Goal: Task Accomplishment & Management: Complete application form

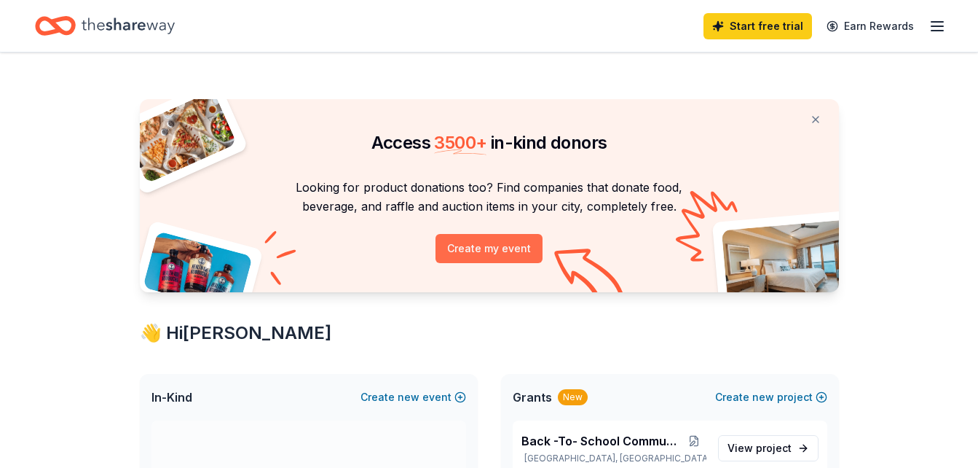
click at [483, 249] on button "Create my event" at bounding box center [489, 248] width 107 height 29
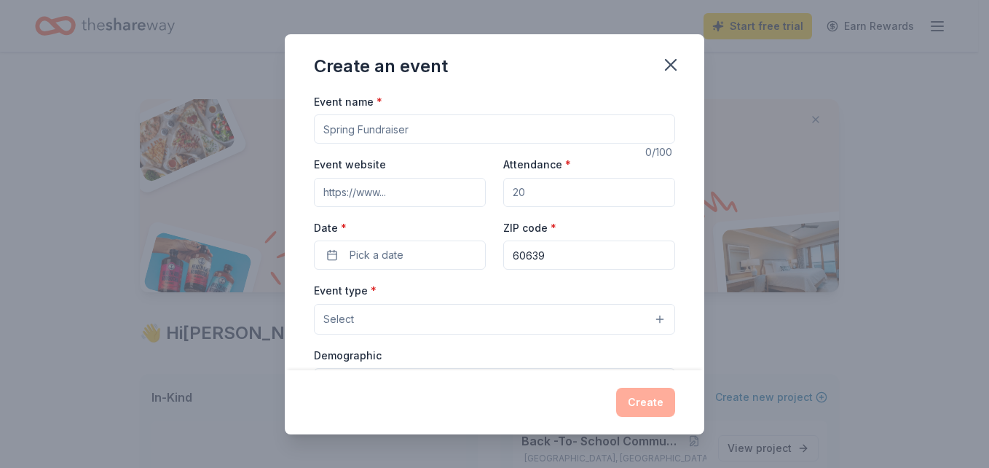
click at [413, 129] on input "Event name *" at bounding box center [494, 128] width 361 height 29
type input "c"
type input "Christmas Toy Drive"
click at [521, 189] on input "Attendance *" at bounding box center [589, 192] width 172 height 29
type input "1"
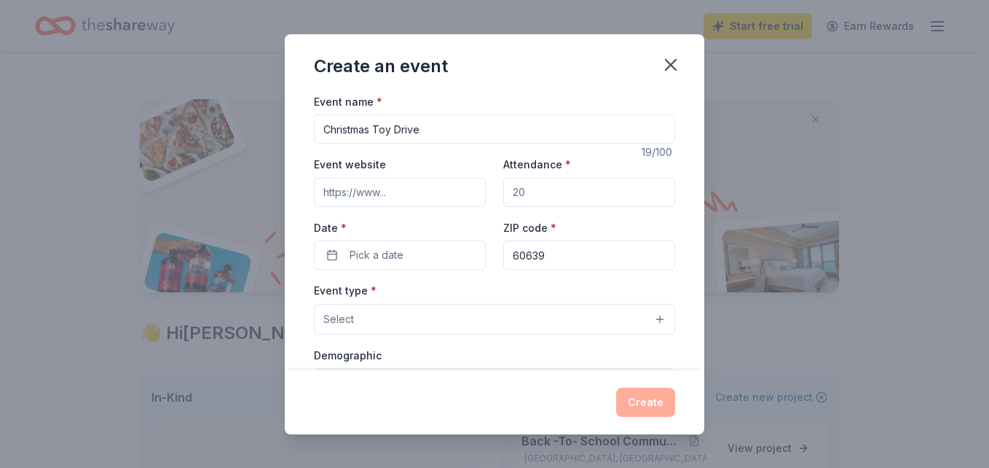
type input "0"
click at [521, 189] on input "Attendance *" at bounding box center [589, 192] width 172 height 29
click at [521, 194] on input "Attendance *" at bounding box center [589, 192] width 172 height 29
click at [522, 193] on input "Attendance *" at bounding box center [589, 192] width 172 height 29
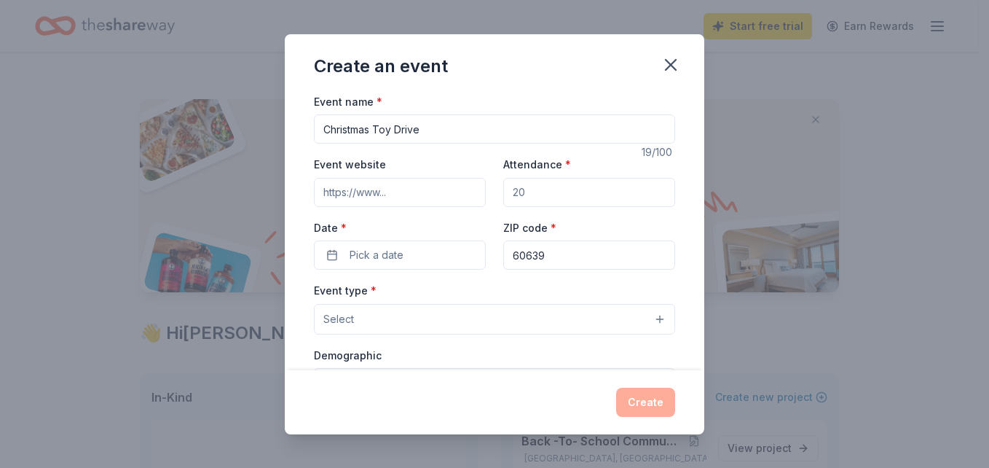
click at [522, 192] on input "Attendance *" at bounding box center [589, 192] width 172 height 29
click at [650, 319] on button "Select" at bounding box center [494, 319] width 361 height 31
click at [526, 191] on div "Event name * Christmas Toy Drive 19 /100 Event website Attendance * Date * Pick…" at bounding box center [494, 428] width 361 height 673
click at [523, 191] on input "Attendance *" at bounding box center [589, 192] width 172 height 29
type input "220"
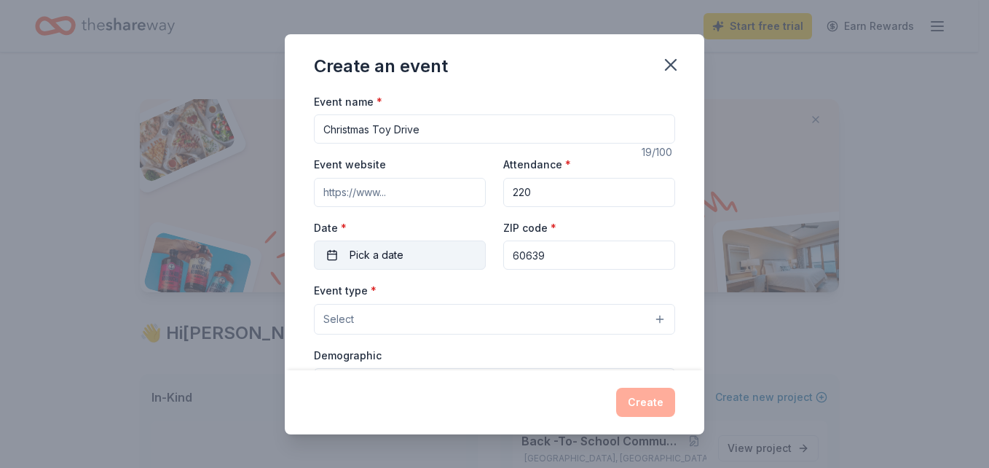
click at [334, 256] on button "Pick a date" at bounding box center [400, 254] width 172 height 29
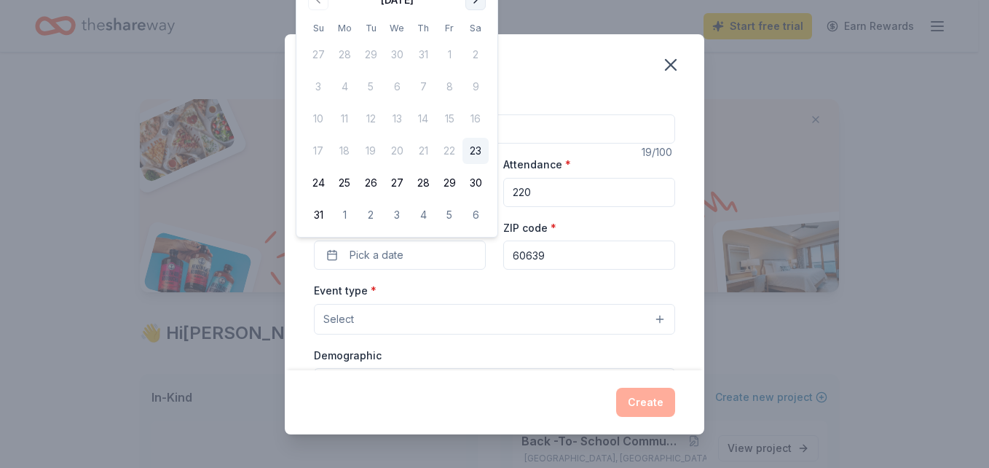
click at [478, 4] on button "Go to next month" at bounding box center [475, 0] width 20 height 20
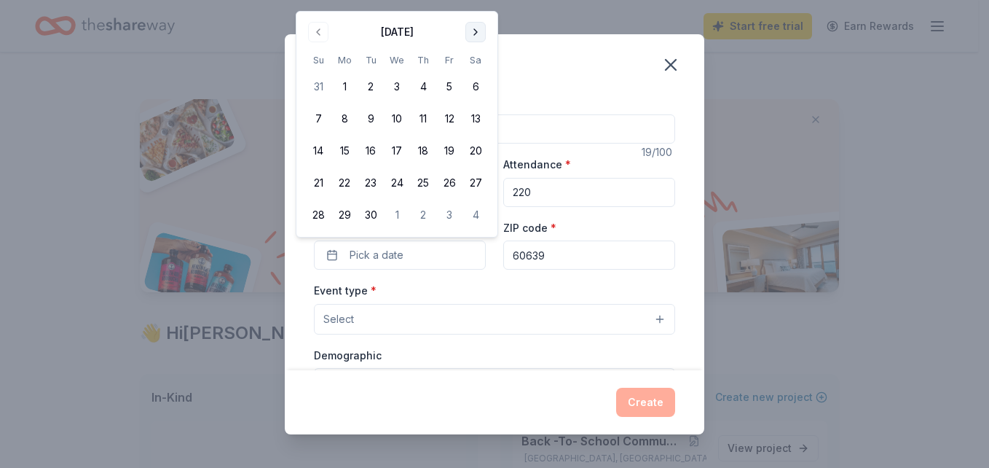
click at [473, 29] on button "Go to next month" at bounding box center [475, 32] width 20 height 20
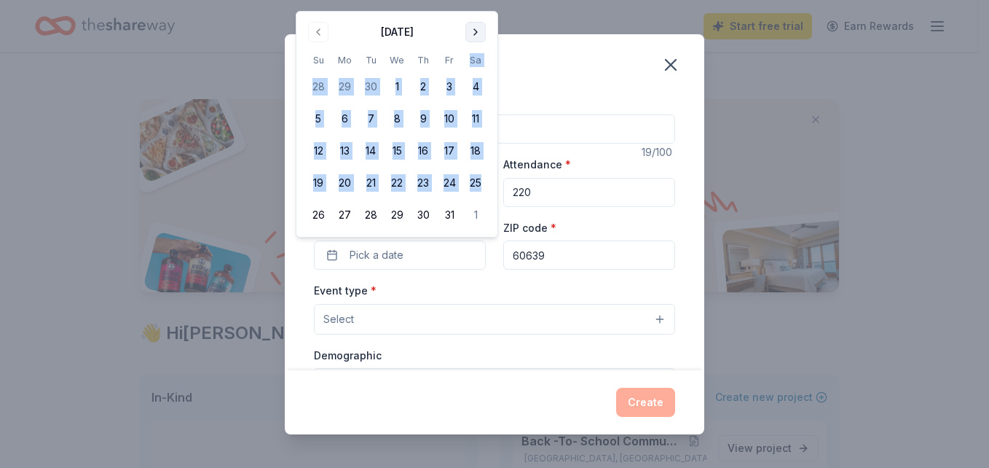
click at [473, 52] on th "Sa" at bounding box center [475, 59] width 26 height 15
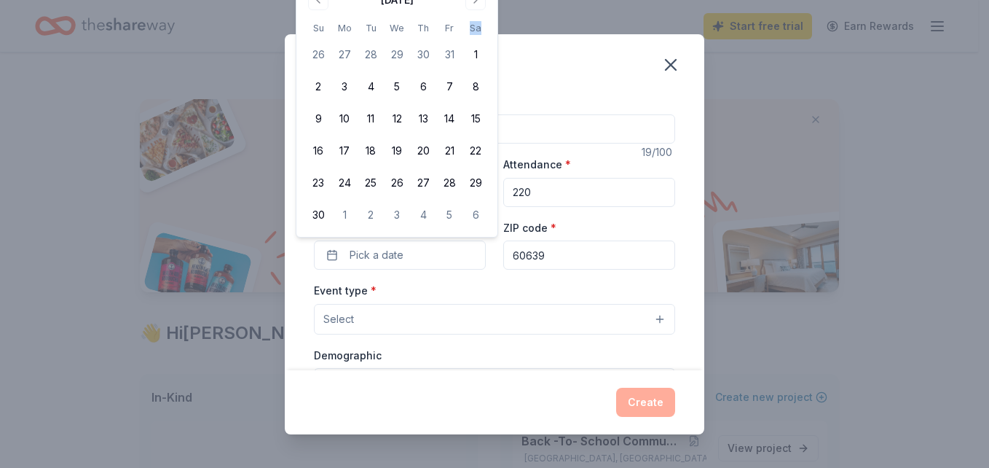
click at [473, 29] on th "Sa" at bounding box center [475, 27] width 26 height 15
drag, startPoint x: 473, startPoint y: 29, endPoint x: 473, endPoint y: 0, distance: 29.1
click at [473, 0] on button "Go to next month" at bounding box center [475, 0] width 20 height 20
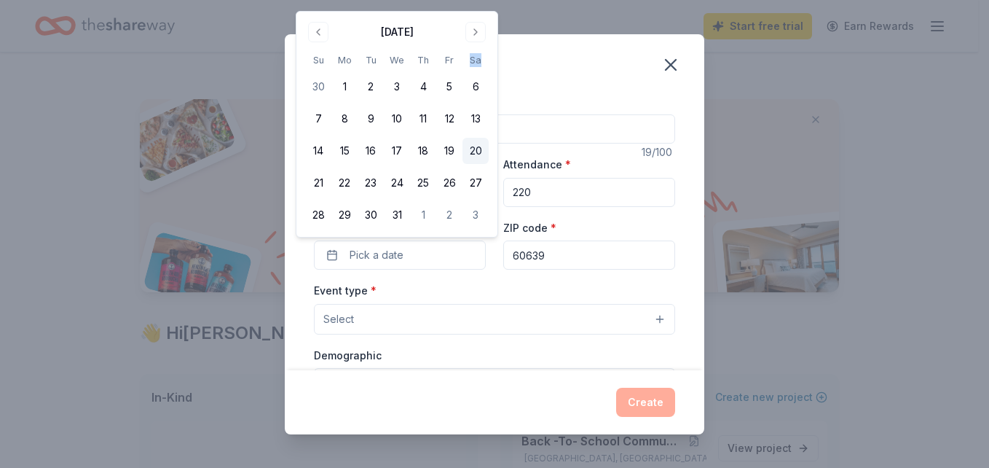
click at [475, 156] on button "20" at bounding box center [475, 151] width 26 height 26
click at [650, 314] on button "Select" at bounding box center [494, 319] width 361 height 31
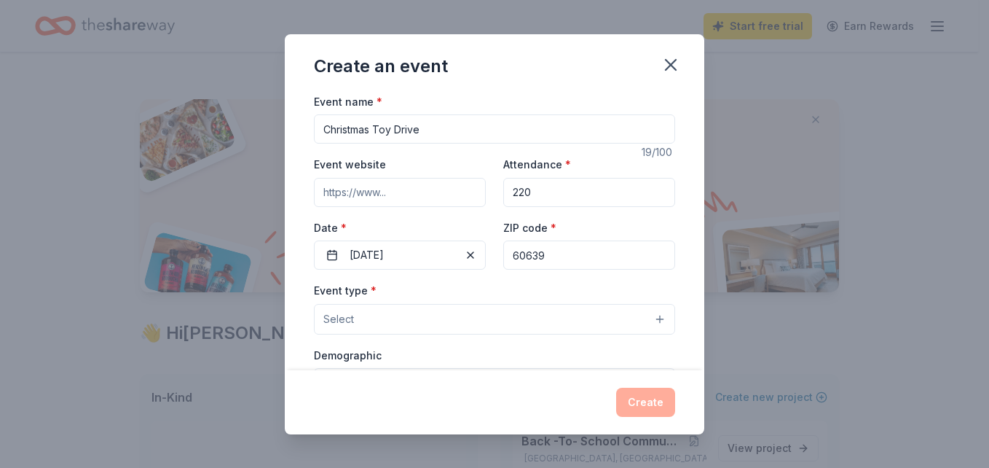
click at [650, 315] on button "Select" at bounding box center [494, 319] width 361 height 31
click at [650, 317] on button "Select" at bounding box center [494, 319] width 361 height 31
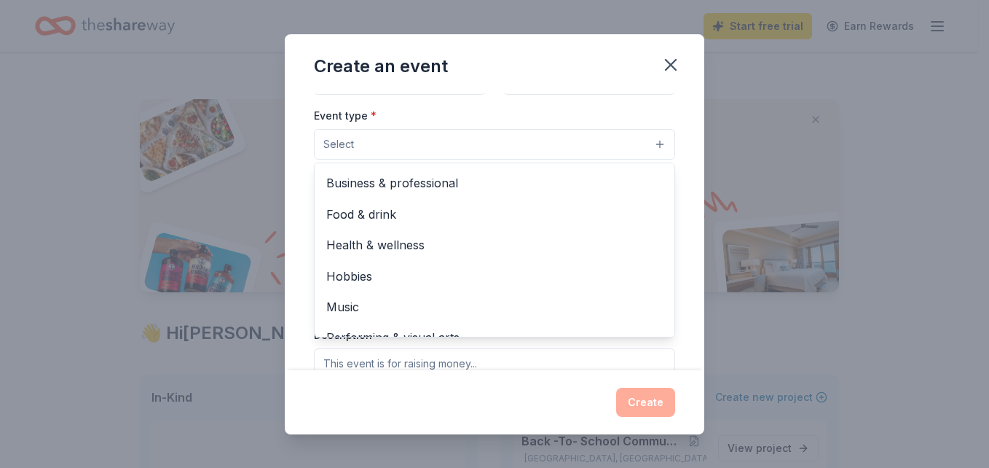
scroll to position [49, 0]
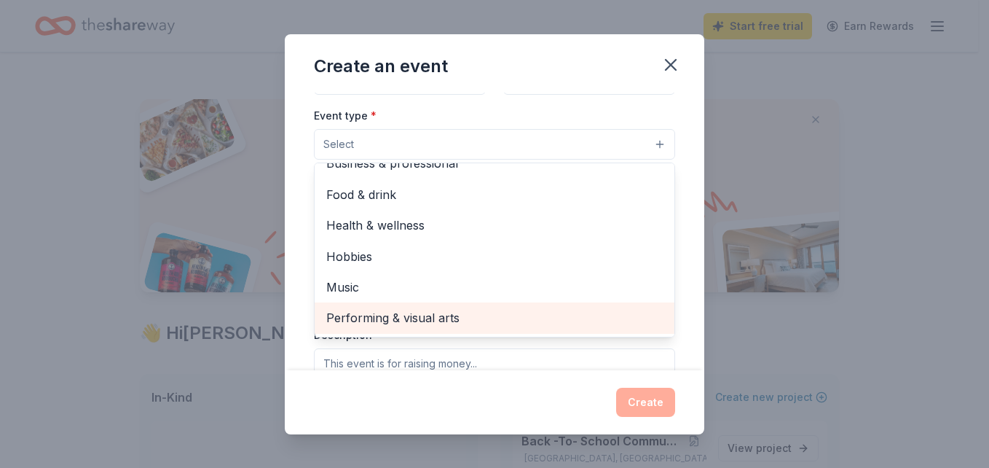
click at [441, 322] on span "Performing & visual arts" at bounding box center [494, 317] width 336 height 19
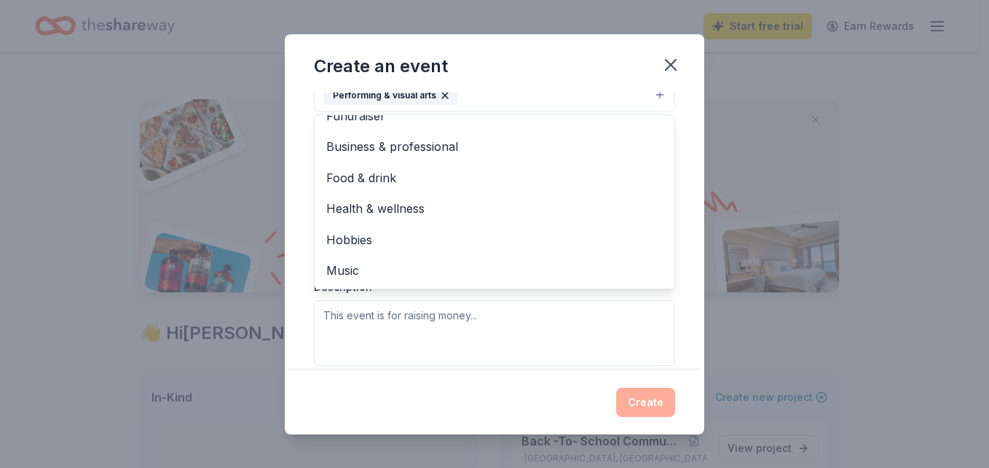
scroll to position [222, 0]
click at [363, 321] on div "Event type * Performing & visual arts Fundraiser Business & professional Food &…" at bounding box center [494, 213] width 361 height 308
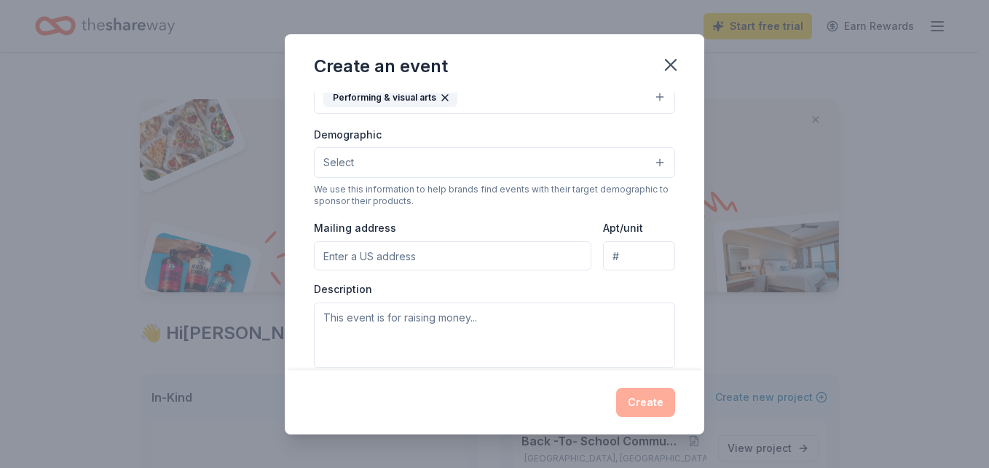
scroll to position [211, 0]
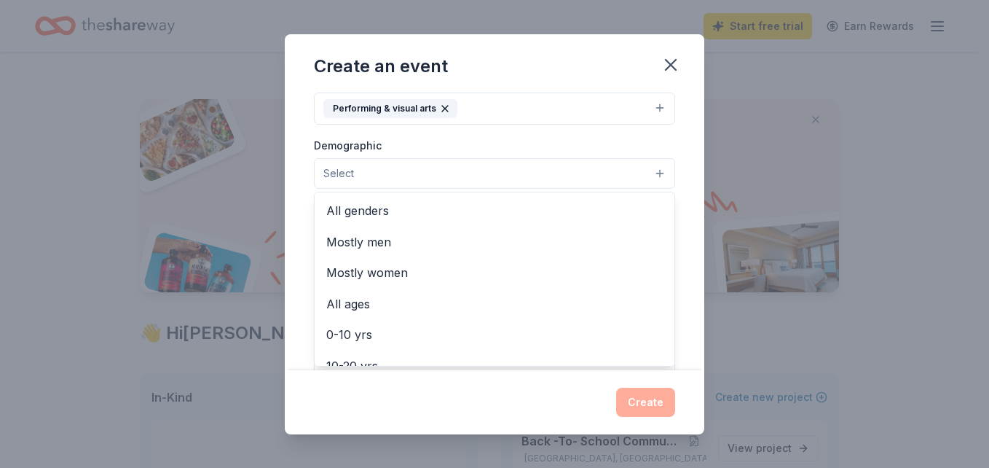
click at [650, 176] on button "Select" at bounding box center [494, 173] width 361 height 31
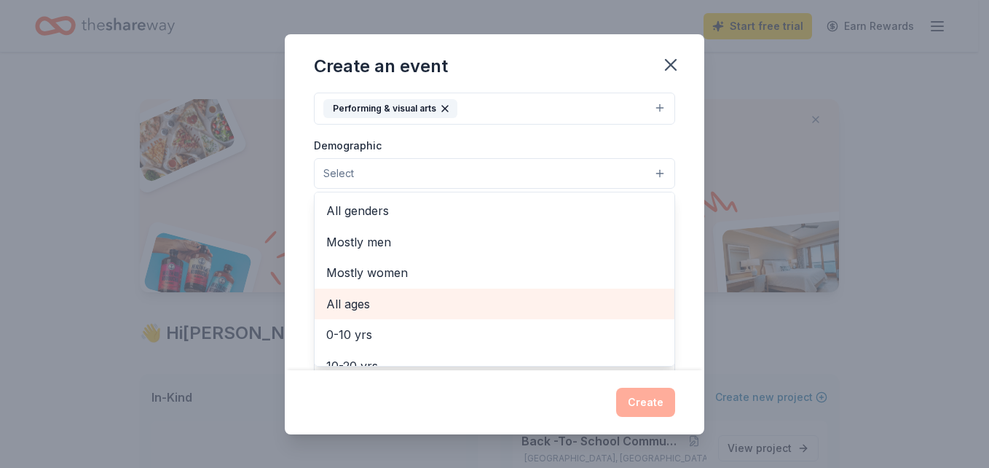
click at [396, 302] on span "All ages" at bounding box center [494, 303] width 336 height 19
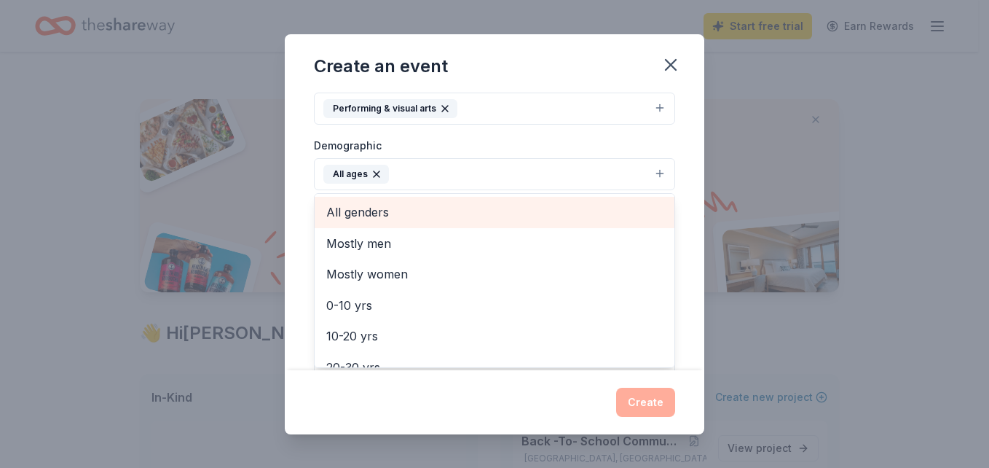
click at [390, 214] on span "All genders" at bounding box center [494, 211] width 336 height 19
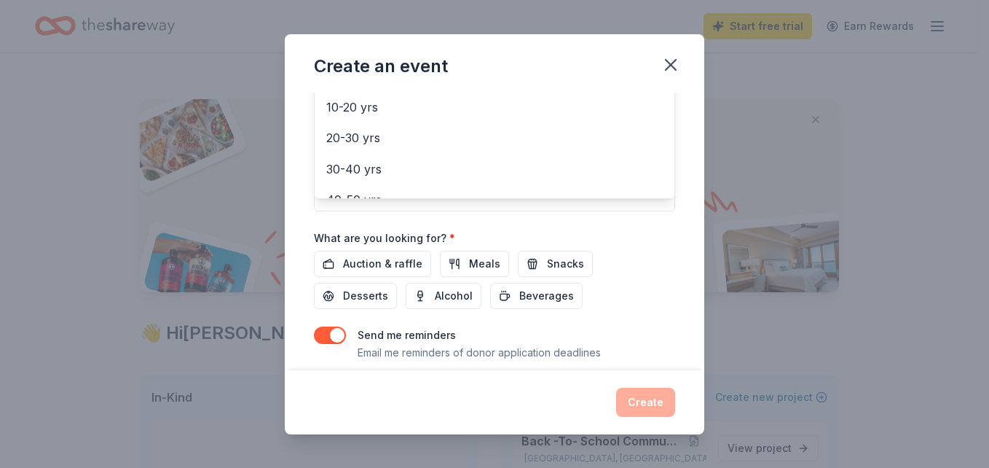
scroll to position [391, 0]
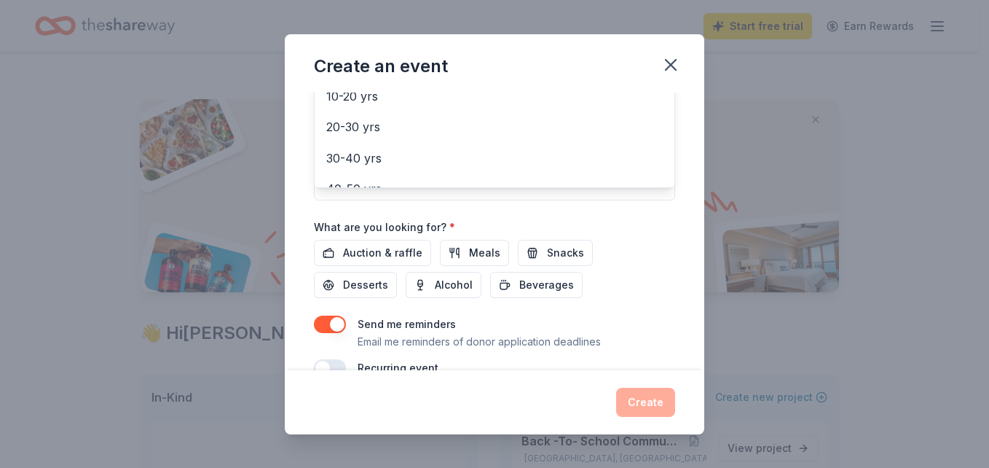
click at [474, 251] on div "Event name * Christmas Toy Drive 19 /100 Event website Attendance * 220 Date * …" at bounding box center [494, 39] width 361 height 676
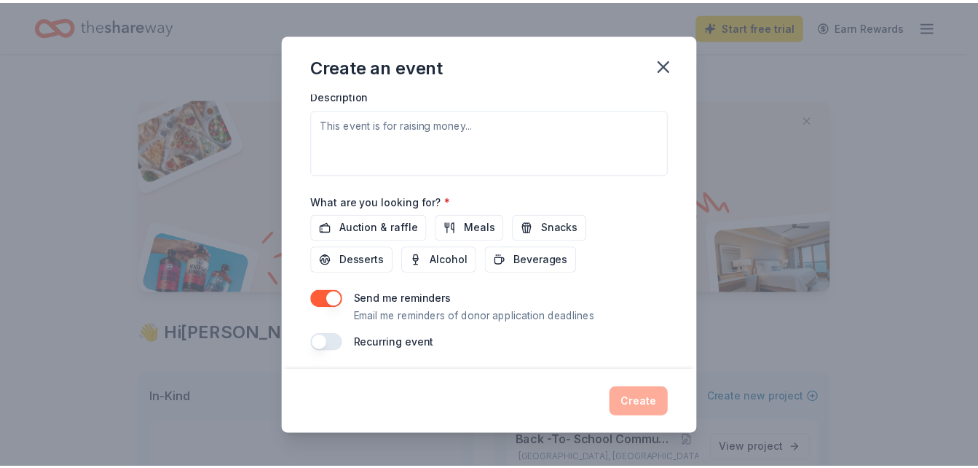
scroll to position [421, 0]
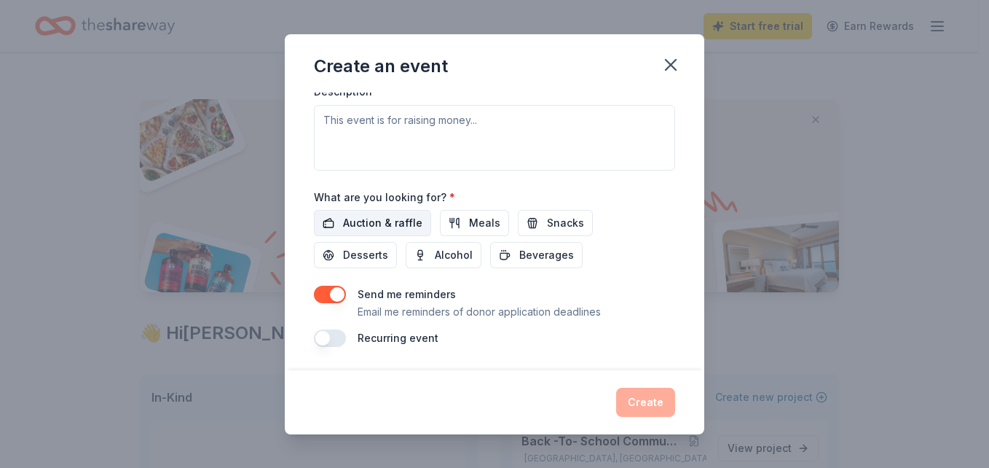
drag, startPoint x: 423, startPoint y: 245, endPoint x: 414, endPoint y: 228, distance: 19.9
click at [414, 228] on div "Auction & raffle Meals Snacks Desserts Alcohol Beverages" at bounding box center [494, 239] width 361 height 58
click at [469, 227] on span "Meals" at bounding box center [484, 222] width 31 height 17
click at [381, 221] on span "Auction & raffle" at bounding box center [382, 222] width 79 height 17
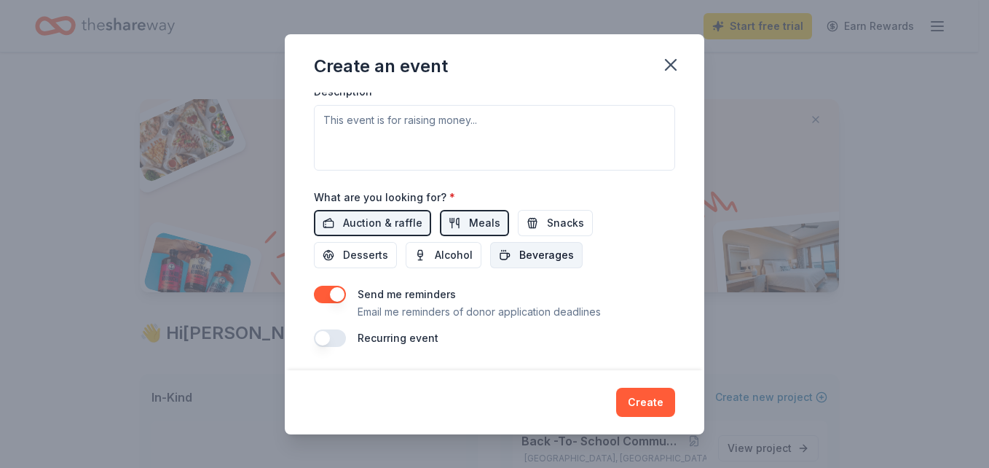
click at [527, 259] on span "Beverages" at bounding box center [546, 254] width 55 height 17
click at [361, 253] on span "Desserts" at bounding box center [365, 254] width 45 height 17
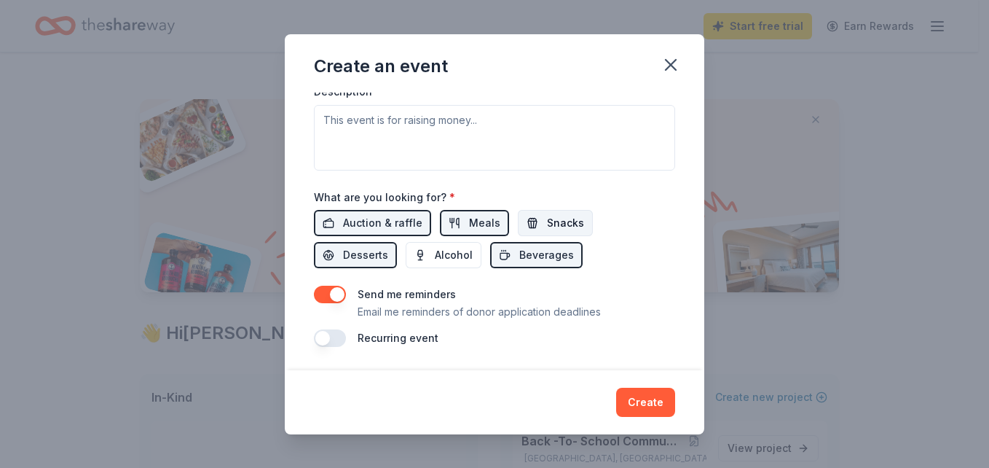
click at [533, 228] on button "Snacks" at bounding box center [555, 223] width 75 height 26
click at [645, 405] on button "Create" at bounding box center [645, 401] width 59 height 29
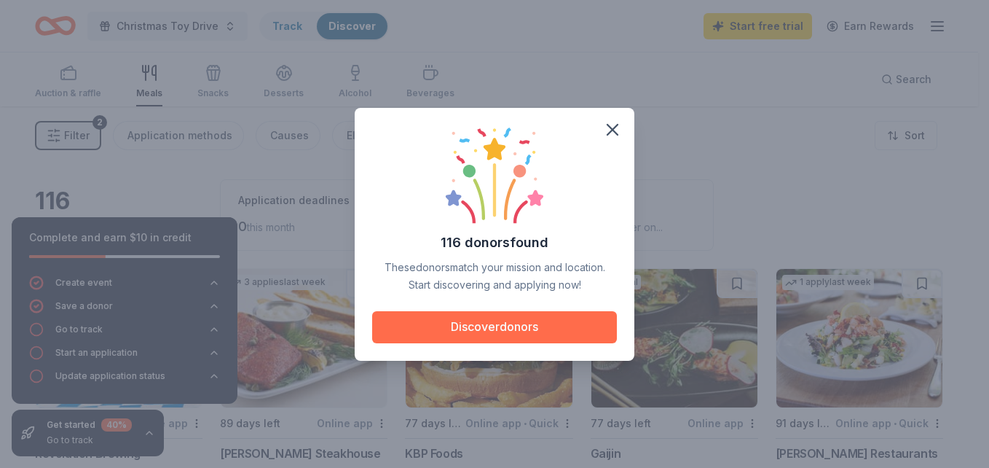
click at [492, 328] on button "Discover donors" at bounding box center [494, 327] width 245 height 32
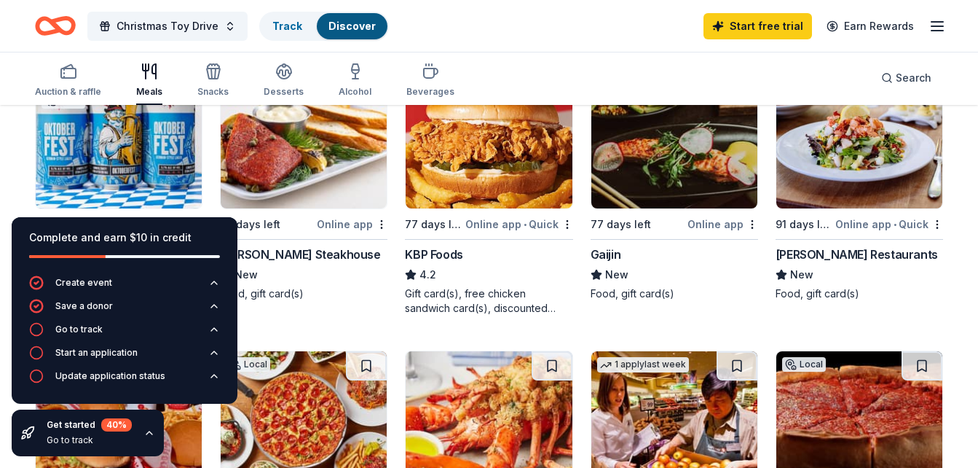
scroll to position [202, 0]
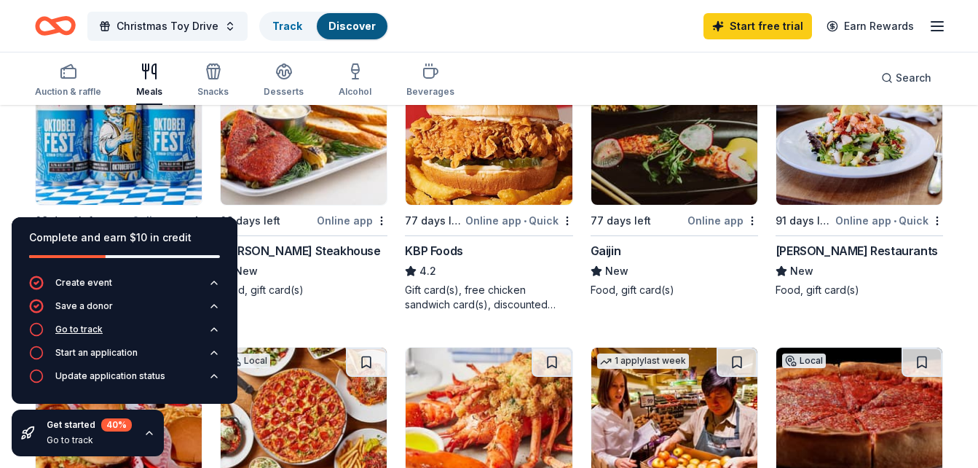
click at [82, 328] on div "Go to track" at bounding box center [78, 329] width 47 height 12
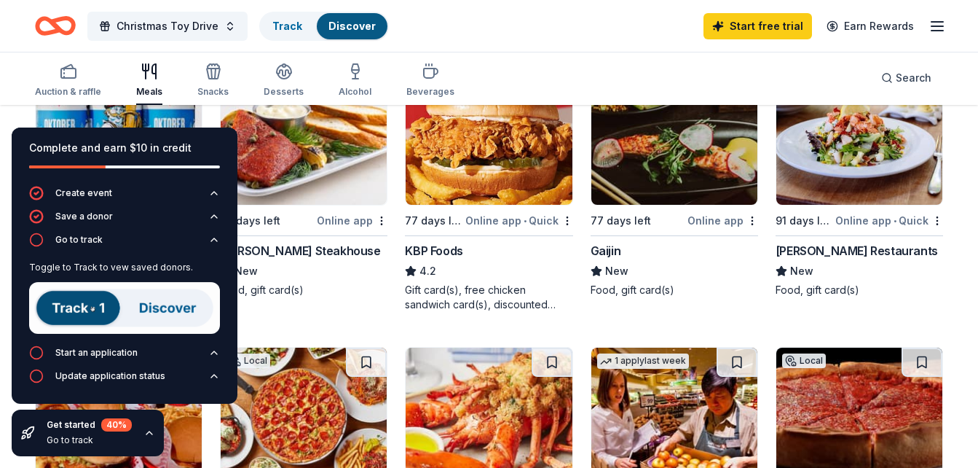
click at [180, 304] on img at bounding box center [124, 308] width 191 height 52
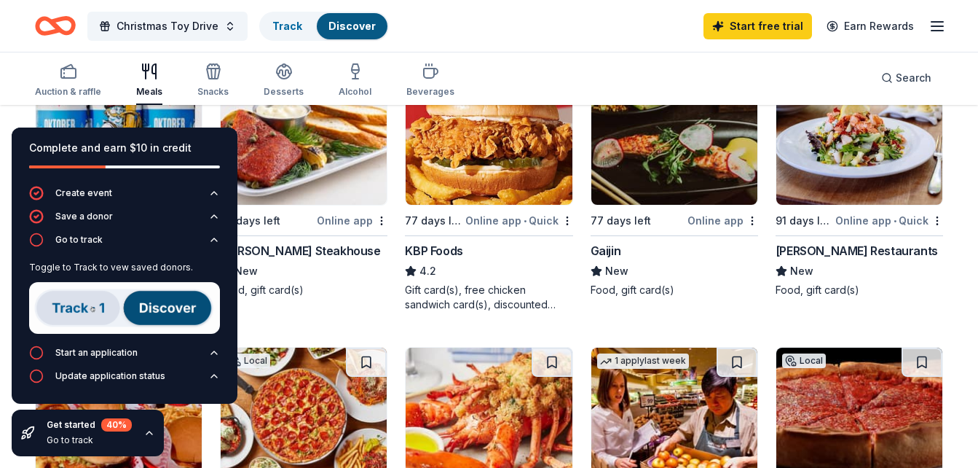
click at [333, 22] on link "Discover" at bounding box center [351, 26] width 47 height 12
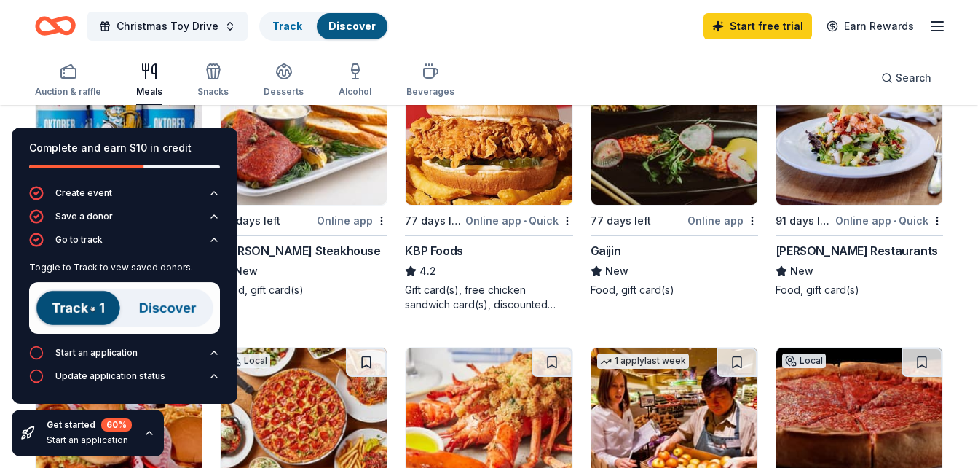
scroll to position [1, 0]
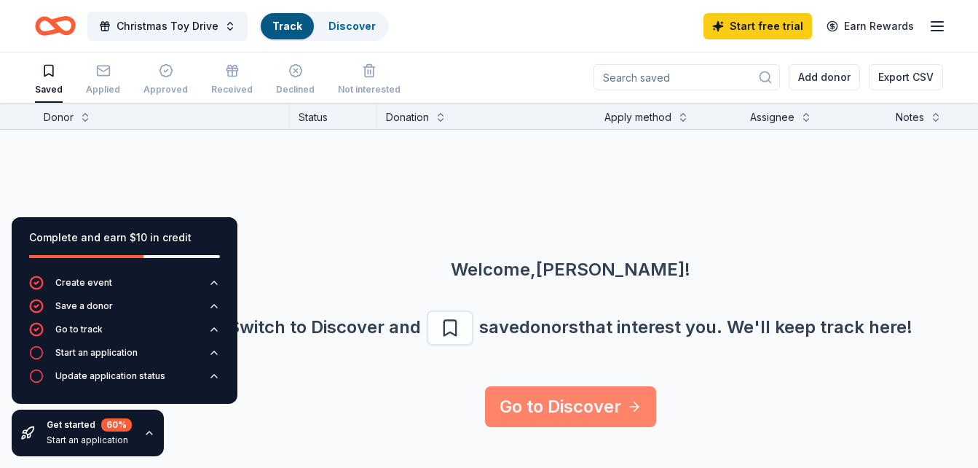
click at [580, 397] on link "Go to Discover" at bounding box center [570, 406] width 171 height 41
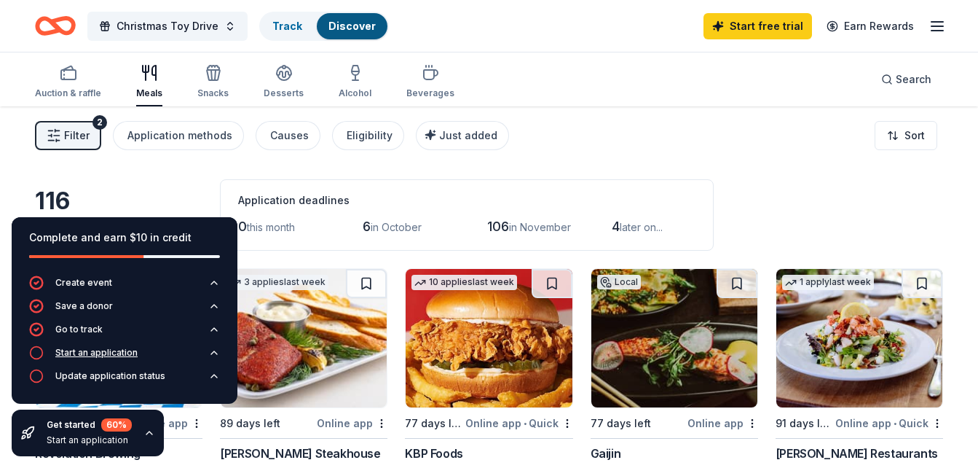
click at [84, 350] on div "Start an application" at bounding box center [96, 353] width 82 height 12
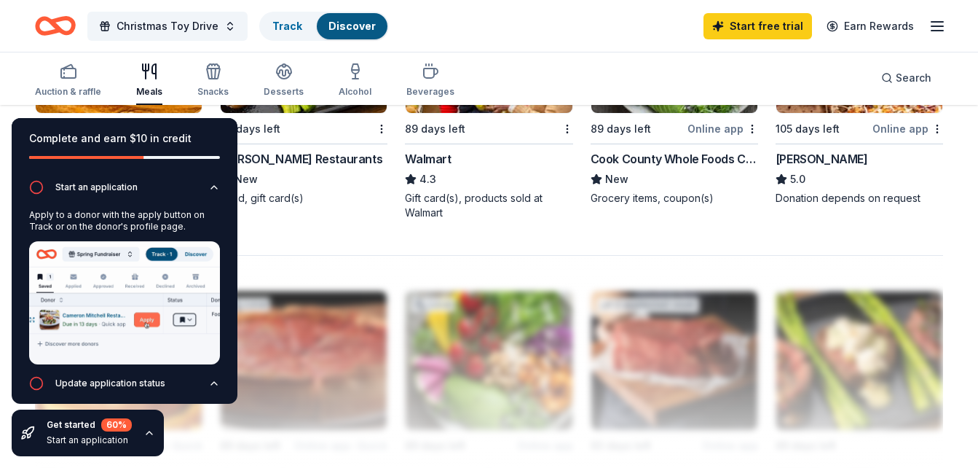
scroll to position [972, 0]
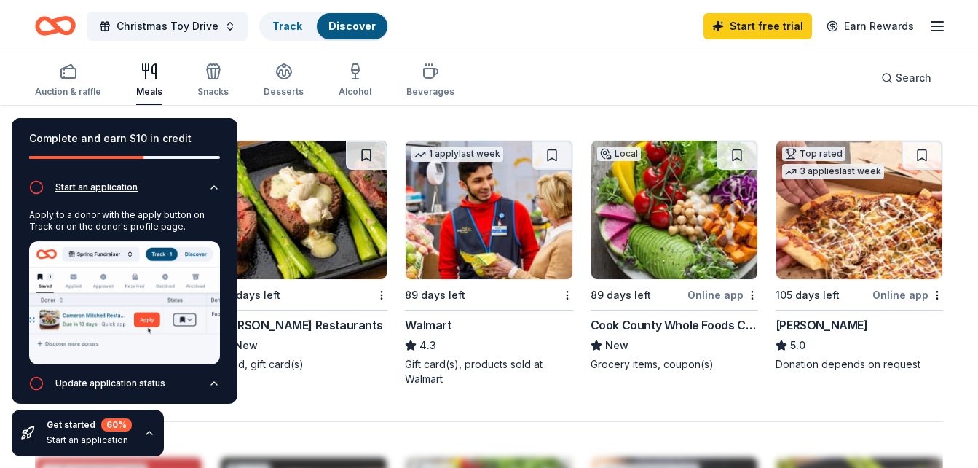
click at [34, 189] on icon "button" at bounding box center [36, 187] width 15 height 15
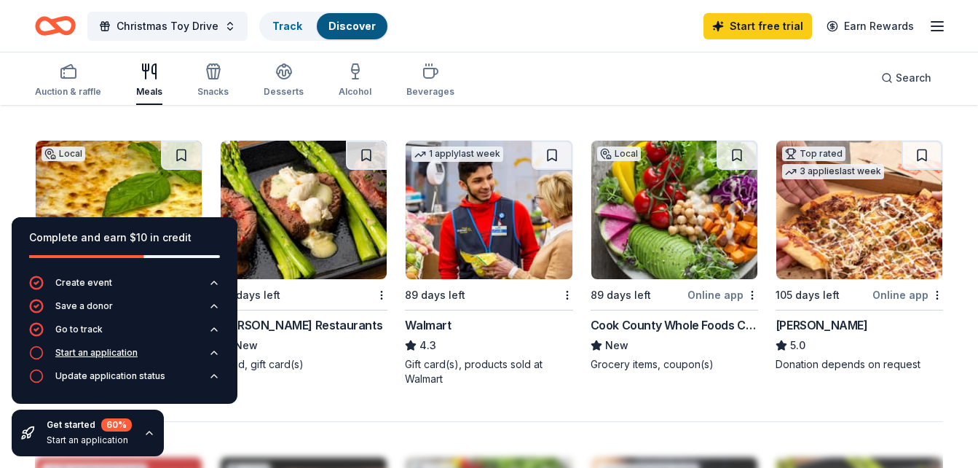
click at [84, 352] on div "Start an application" at bounding box center [96, 353] width 82 height 12
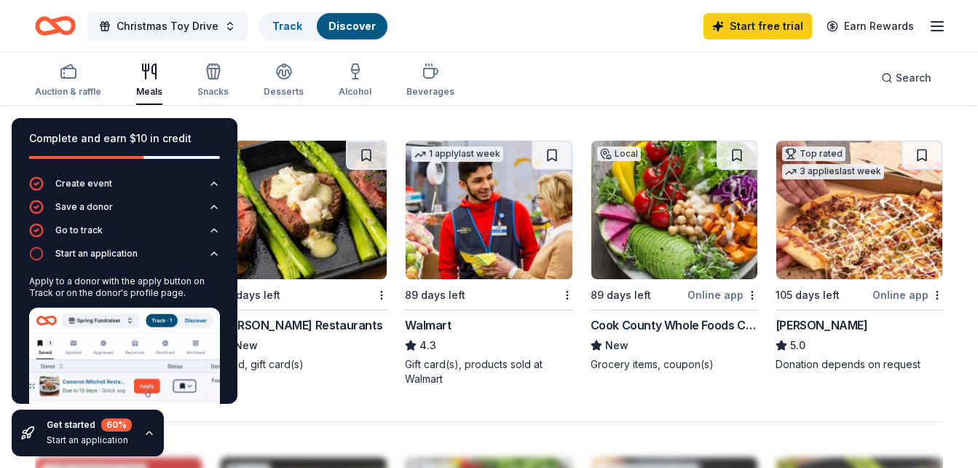
click at [142, 382] on img at bounding box center [124, 368] width 191 height 123
click at [286, 27] on link "Track" at bounding box center [287, 26] width 30 height 12
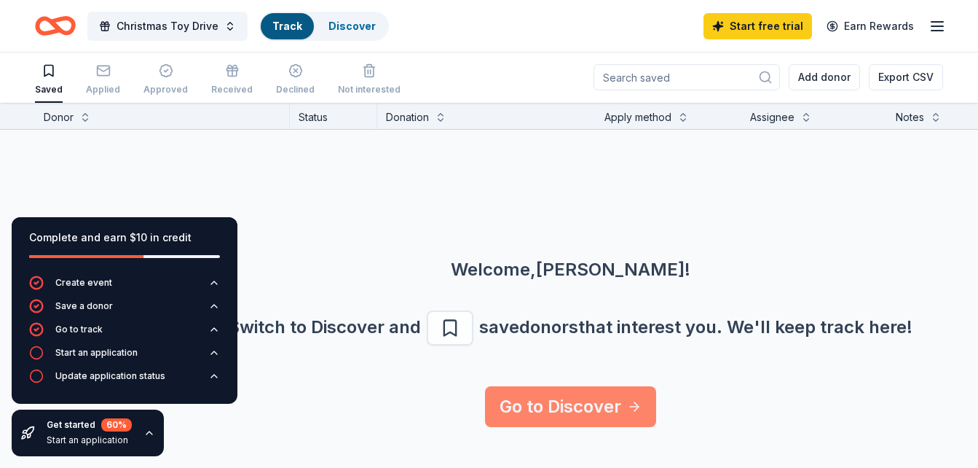
click at [570, 412] on link "Go to Discover" at bounding box center [570, 406] width 171 height 41
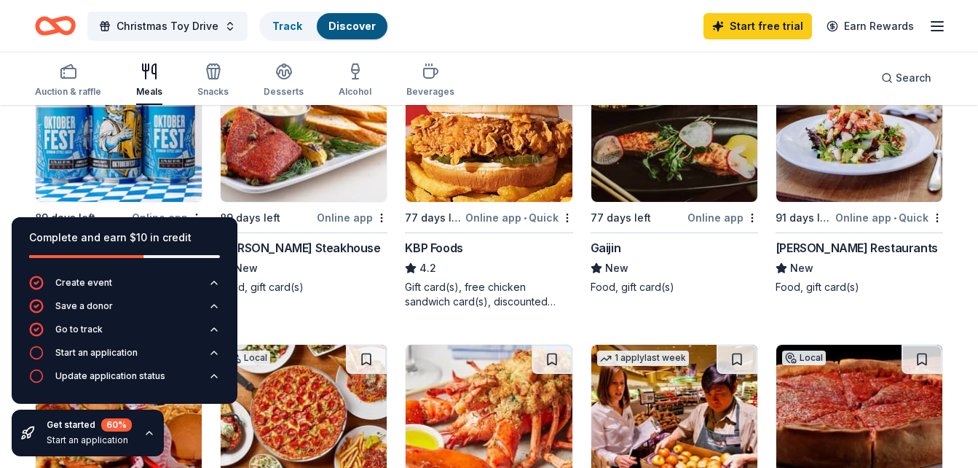
scroll to position [199, 0]
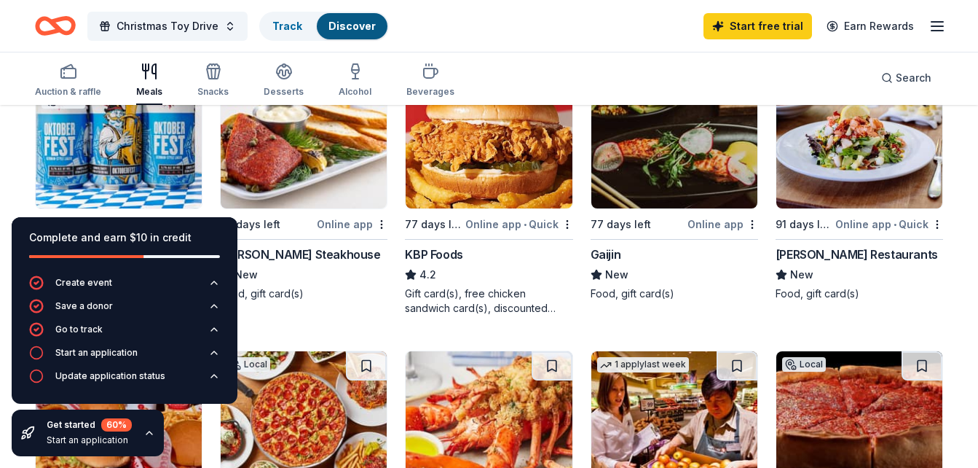
click at [299, 149] on img at bounding box center [304, 139] width 166 height 138
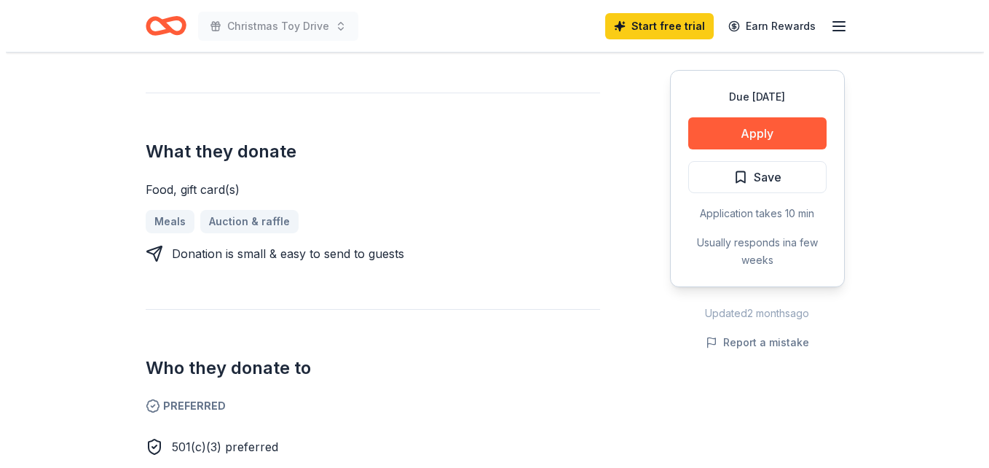
scroll to position [540, 0]
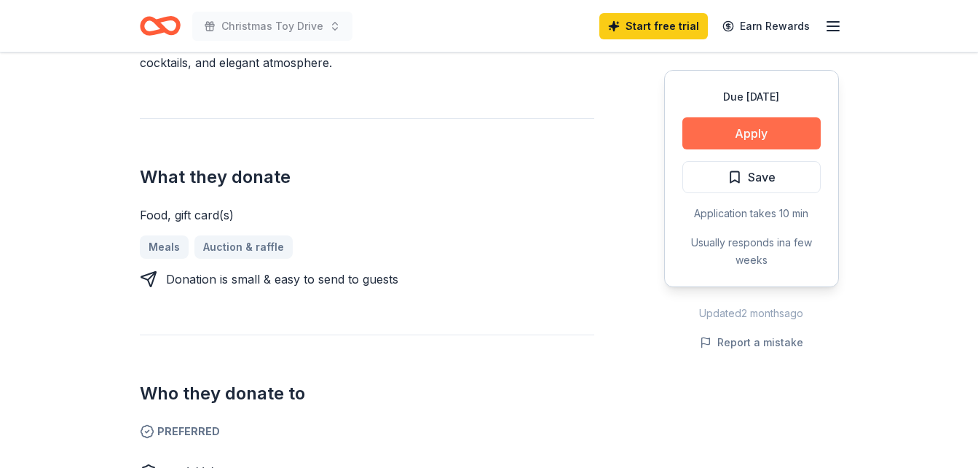
click at [764, 130] on button "Apply" at bounding box center [751, 133] width 138 height 32
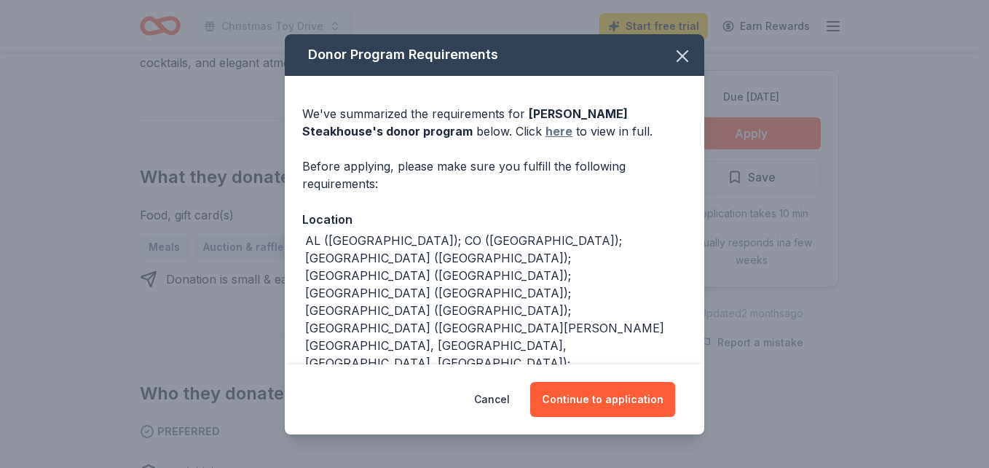
click at [546, 135] on link "here" at bounding box center [559, 130] width 27 height 17
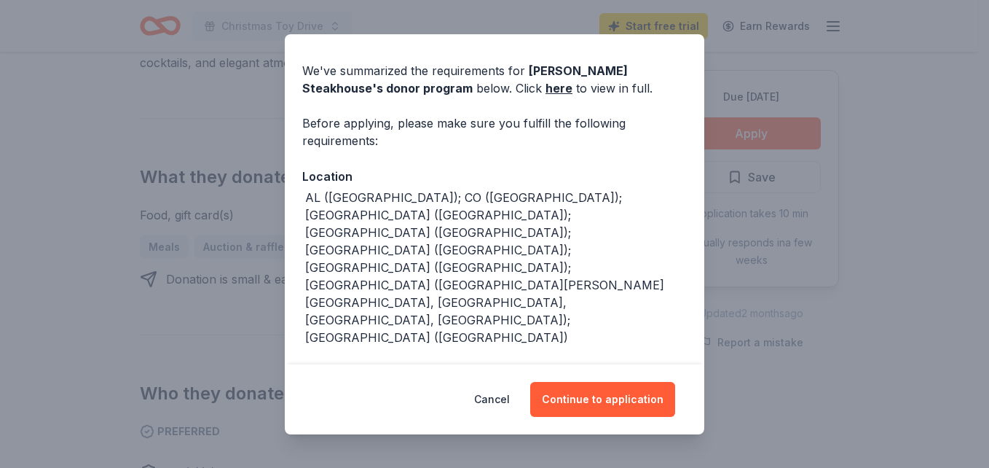
scroll to position [55, 0]
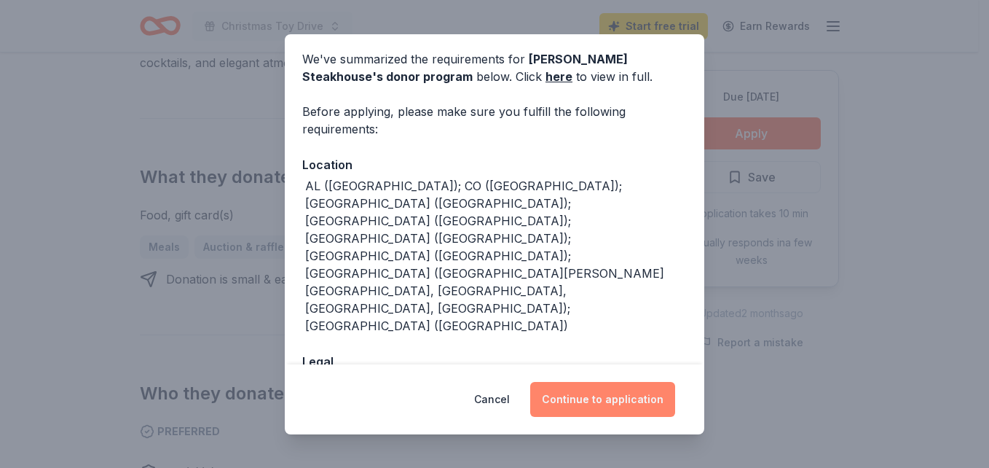
click at [605, 385] on button "Continue to application" at bounding box center [602, 399] width 145 height 35
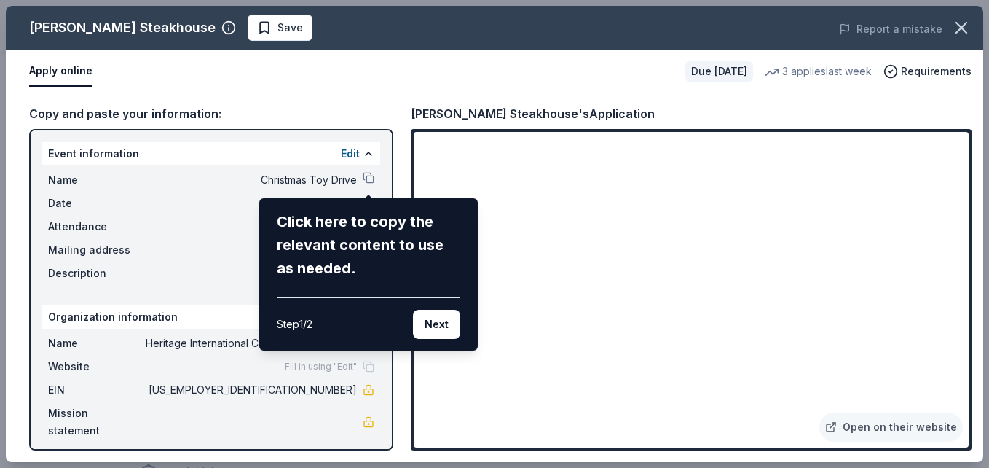
click at [370, 151] on div "Perry's Steakhouse Save Report a mistake Apply online Due in 89 days 3 applies …" at bounding box center [494, 234] width 977 height 456
click at [439, 327] on button "Next" at bounding box center [436, 324] width 47 height 29
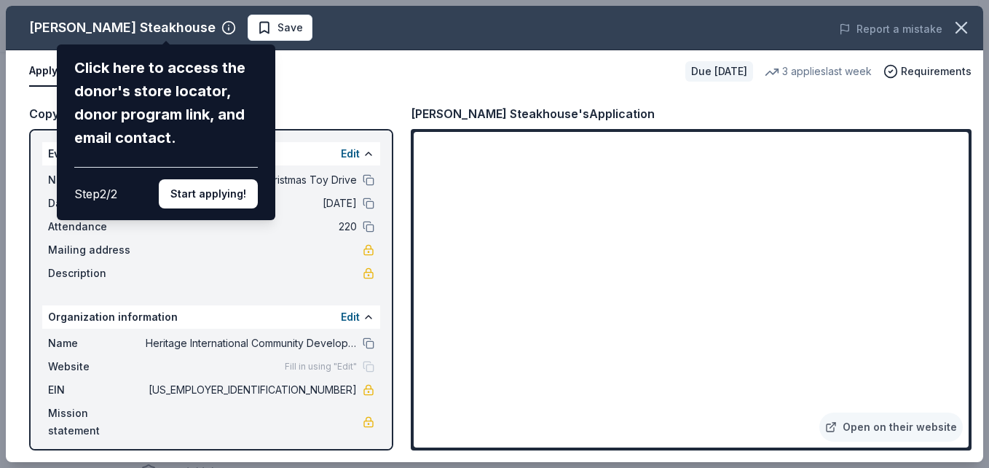
drag, startPoint x: 417, startPoint y: 208, endPoint x: 606, endPoint y: 297, distance: 208.8
click at [606, 297] on div "Perry's Steakhouse Click here to access the donor's store locator, donor progra…" at bounding box center [494, 234] width 977 height 456
drag, startPoint x: 964, startPoint y: 173, endPoint x: 962, endPoint y: 160, distance: 13.2
click at [962, 160] on div "Perry's Steakhouse Click here to access the donor's store locator, donor progra…" at bounding box center [494, 234] width 977 height 456
drag, startPoint x: 962, startPoint y: 160, endPoint x: 964, endPoint y: 189, distance: 28.5
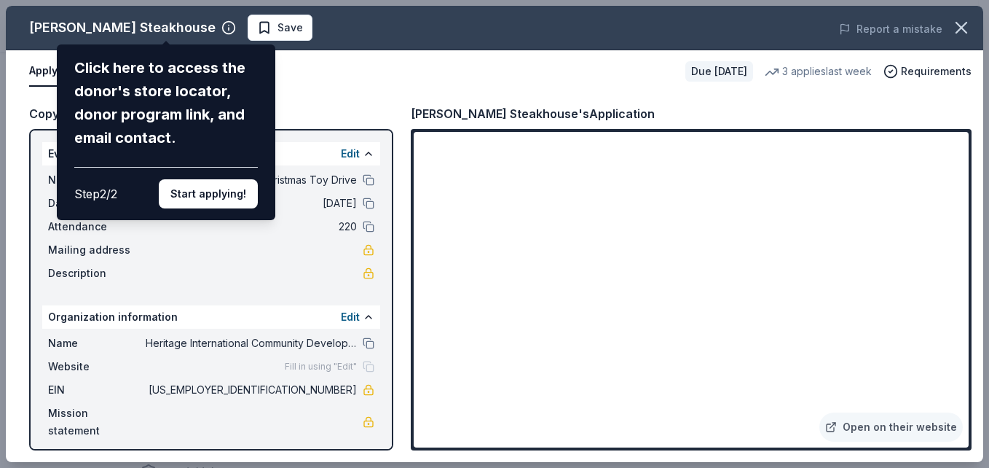
click at [964, 189] on div "Perry's Steakhouse Click here to access the donor's store locator, donor progra…" at bounding box center [494, 234] width 977 height 456
click at [136, 253] on div "Perry's Steakhouse Click here to access the donor's store locator, donor progra…" at bounding box center [494, 234] width 977 height 456
click at [216, 194] on button "Start applying!" at bounding box center [208, 193] width 99 height 29
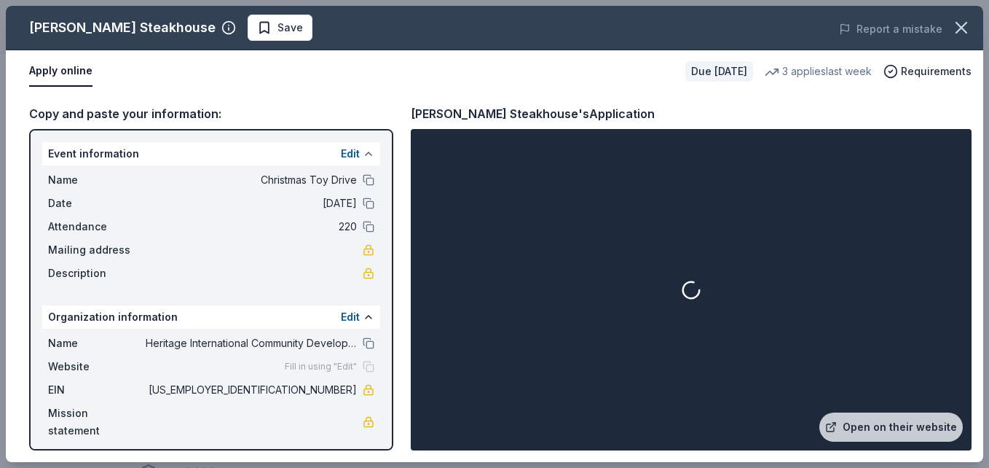
click at [365, 150] on button at bounding box center [369, 154] width 12 height 12
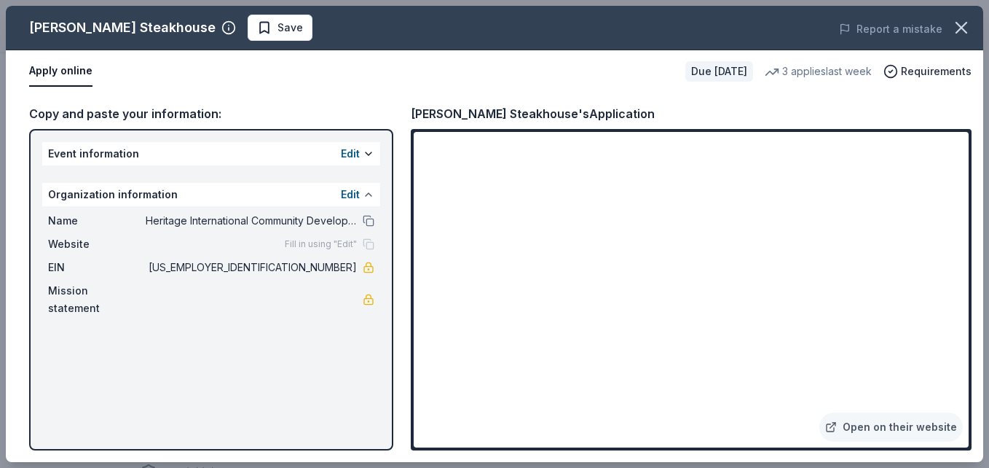
click at [367, 194] on button at bounding box center [369, 195] width 12 height 12
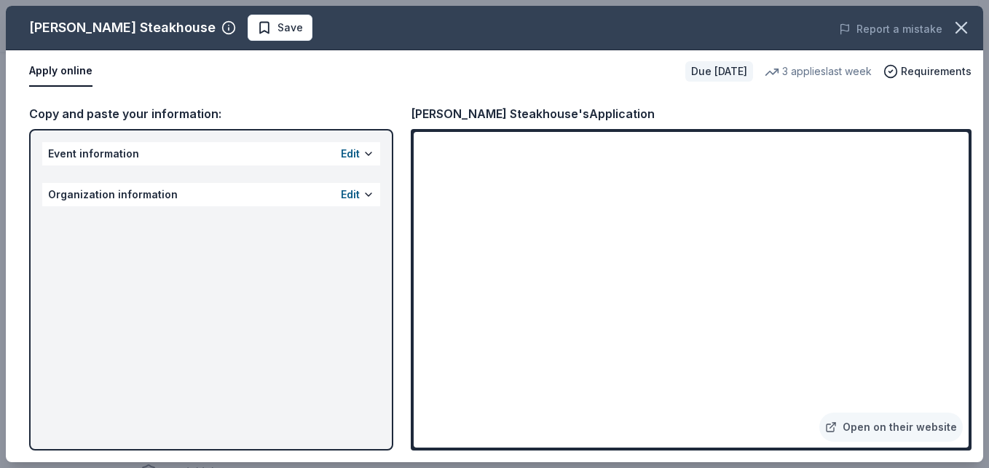
click at [176, 191] on div "Organization information Edit" at bounding box center [211, 194] width 338 height 23
click at [177, 192] on div "Organization information Edit" at bounding box center [211, 194] width 338 height 23
click at [147, 135] on div "Event information Edit Organization information Edit" at bounding box center [211, 289] width 364 height 321
click at [144, 154] on div "Event information Edit" at bounding box center [211, 153] width 338 height 23
click at [368, 157] on button at bounding box center [369, 154] width 12 height 12
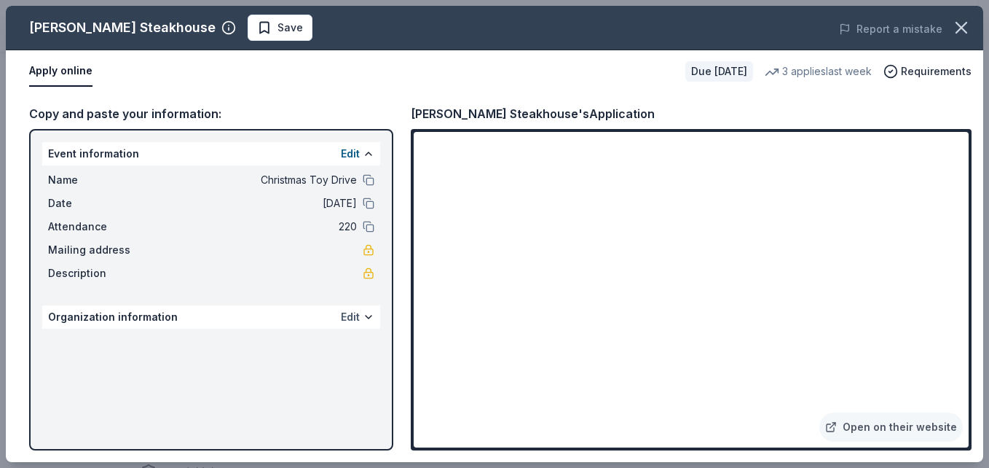
click at [353, 312] on button "Edit" at bounding box center [350, 316] width 19 height 17
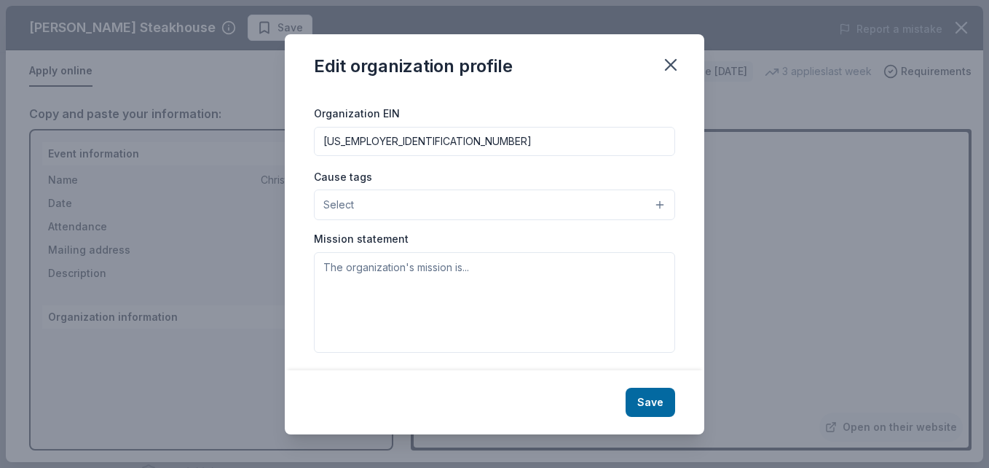
scroll to position [209, 0]
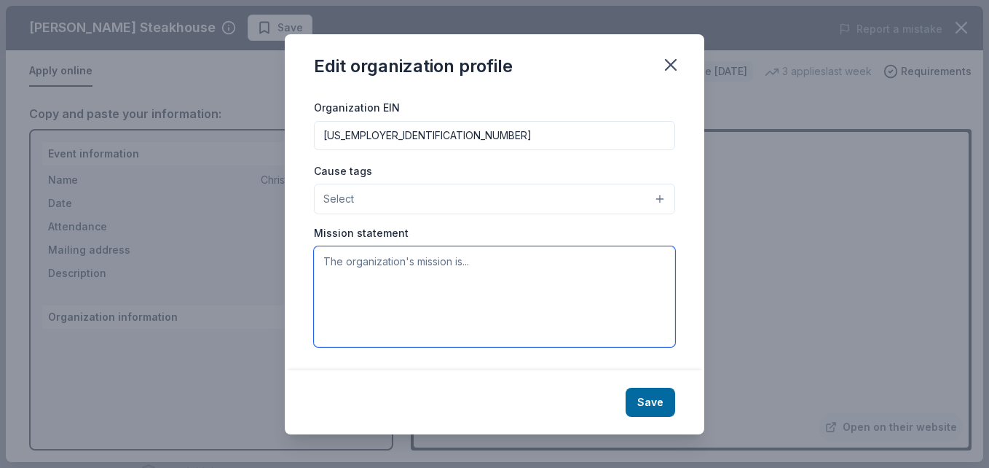
click at [377, 259] on textarea at bounding box center [494, 296] width 361 height 101
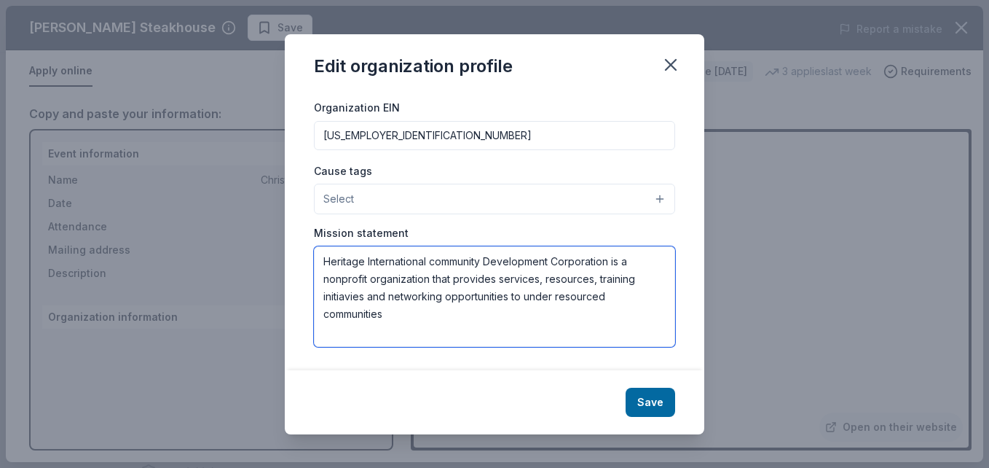
click at [492, 335] on textarea "Heritage International community Development Corporation is a nonprofit organiz…" at bounding box center [494, 296] width 361 height 101
type textarea "Heritage International community Development Corporation is a nonprofit organiz…"
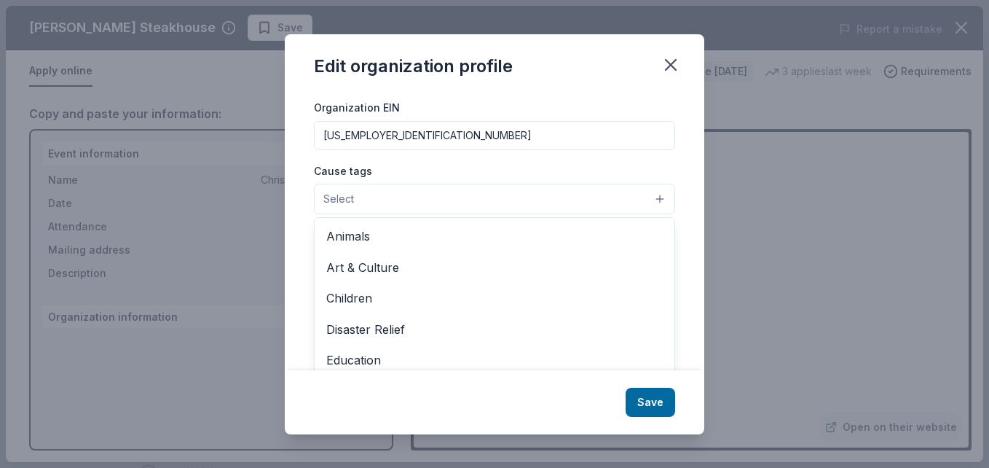
click at [650, 200] on button "Select" at bounding box center [494, 199] width 361 height 31
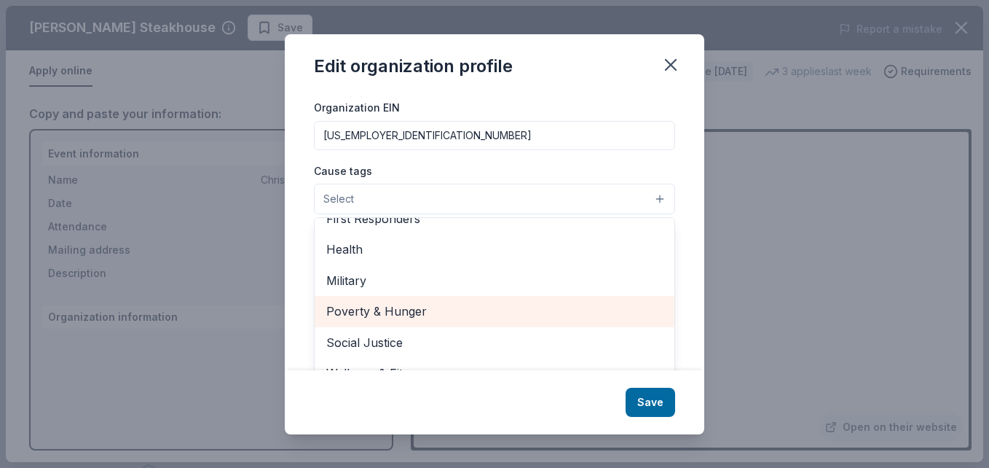
click at [407, 308] on span "Poverty & Hunger" at bounding box center [494, 311] width 336 height 19
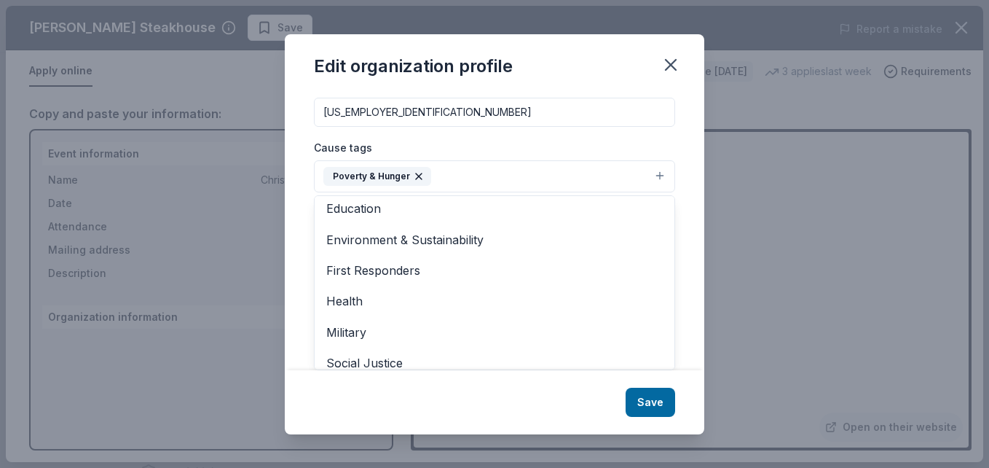
scroll to position [172, 0]
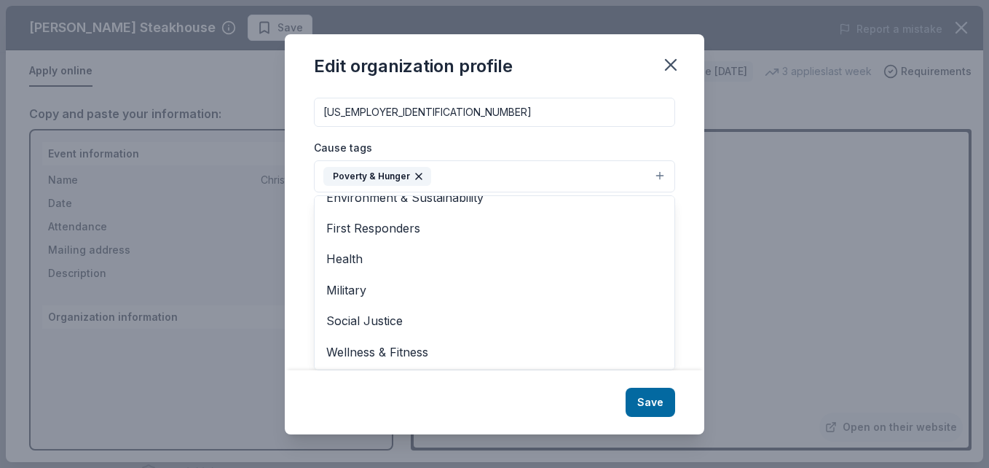
click at [653, 406] on div "Edit organization profile Changes made here will be reflected on your Account. …" at bounding box center [495, 234] width 420 height 400
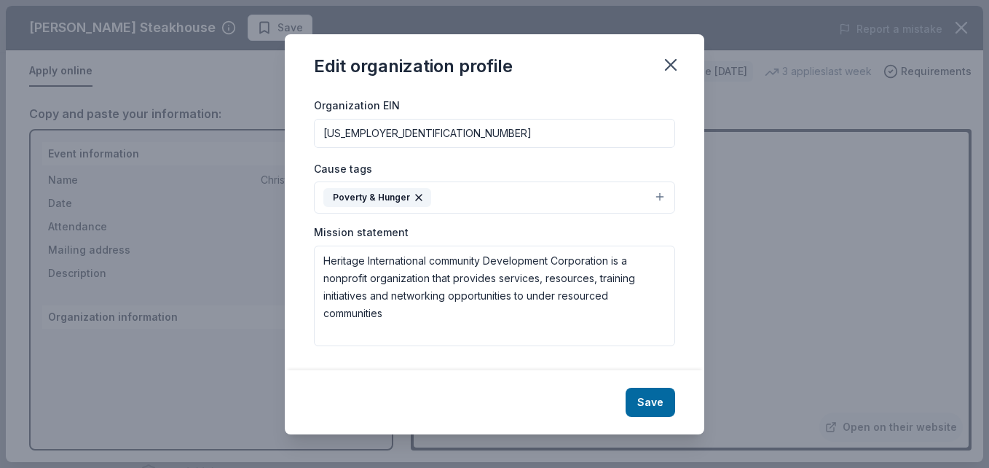
scroll to position [211, 0]
click at [654, 401] on button "Save" at bounding box center [651, 401] width 50 height 29
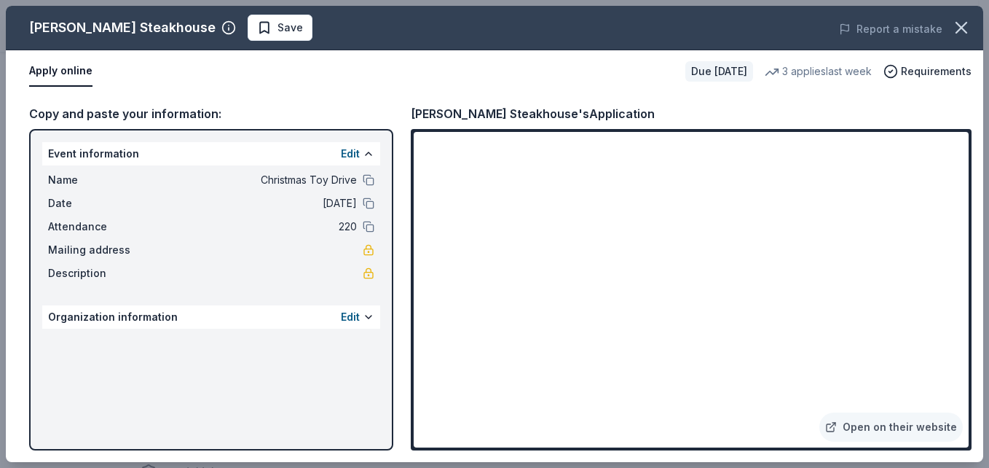
scroll to position [0, 0]
click at [685, 63] on div "Due [DATE]" at bounding box center [719, 71] width 68 height 20
click at [358, 152] on button "Edit" at bounding box center [350, 153] width 19 height 17
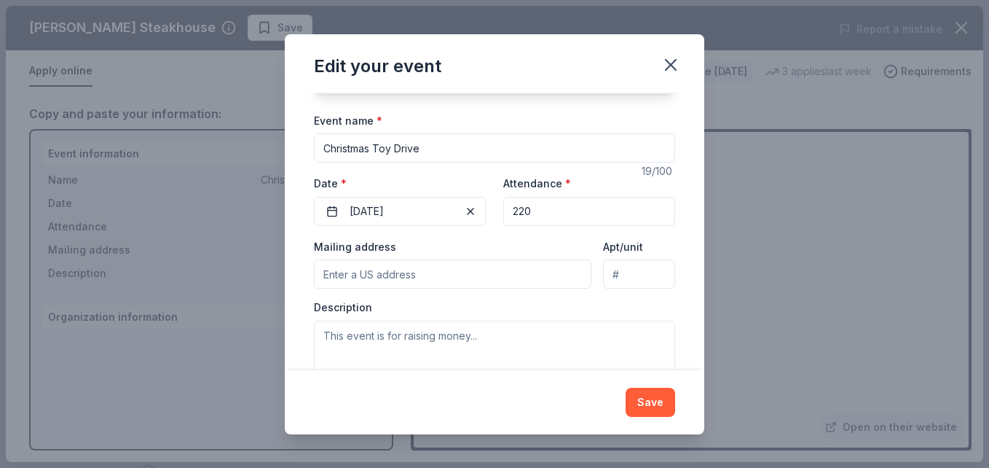
scroll to position [96, 0]
click at [530, 206] on input "220" at bounding box center [589, 212] width 172 height 29
type input "2"
type input "150"
click at [384, 276] on input "Mailing address" at bounding box center [452, 275] width 277 height 29
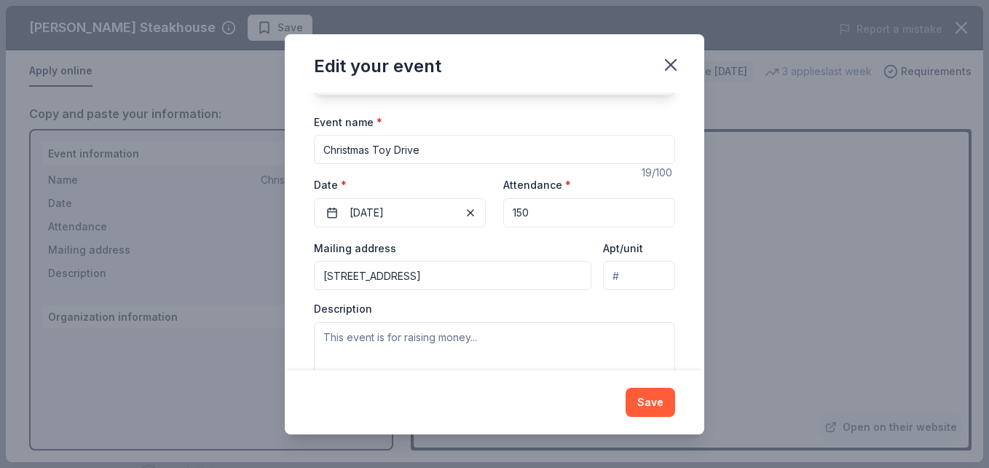
type input "5318 West North Avenue, Chicago, IL, 60639"
click at [406, 340] on textarea at bounding box center [494, 355] width 361 height 66
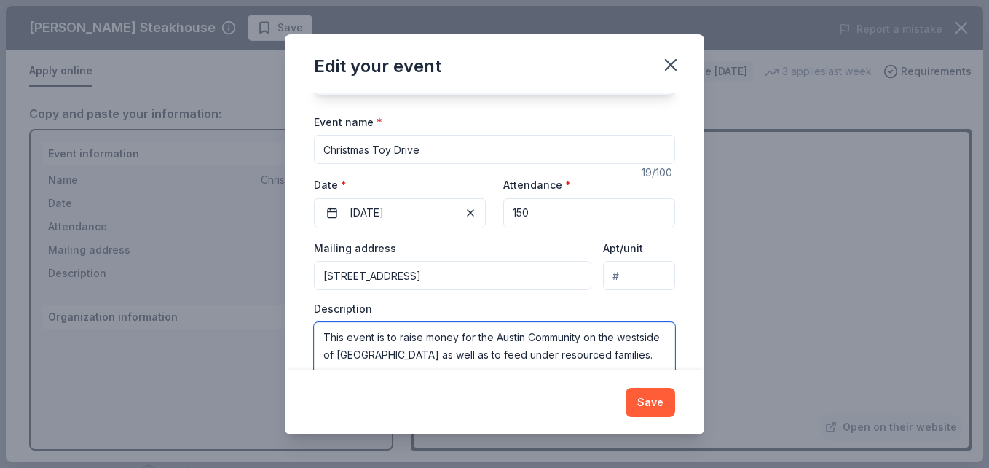
click at [470, 358] on textarea "This event is to raise money for the Austin Community on the westside of Chicag…" at bounding box center [494, 355] width 361 height 66
click at [487, 357] on textarea "This event is to raise money for the Austin Community on the westside of Chicag…" at bounding box center [494, 355] width 361 height 66
click at [472, 353] on textarea "This event is to raise money for the Austin Community on the westside of Chicag…" at bounding box center [494, 355] width 361 height 66
click at [434, 355] on textarea "This event is to raise money for the Austin Community on the westside of Chicag…" at bounding box center [494, 355] width 361 height 66
click at [615, 355] on textarea "This event is to raise money for the Austin Community on the westside of Chicag…" at bounding box center [494, 355] width 361 height 66
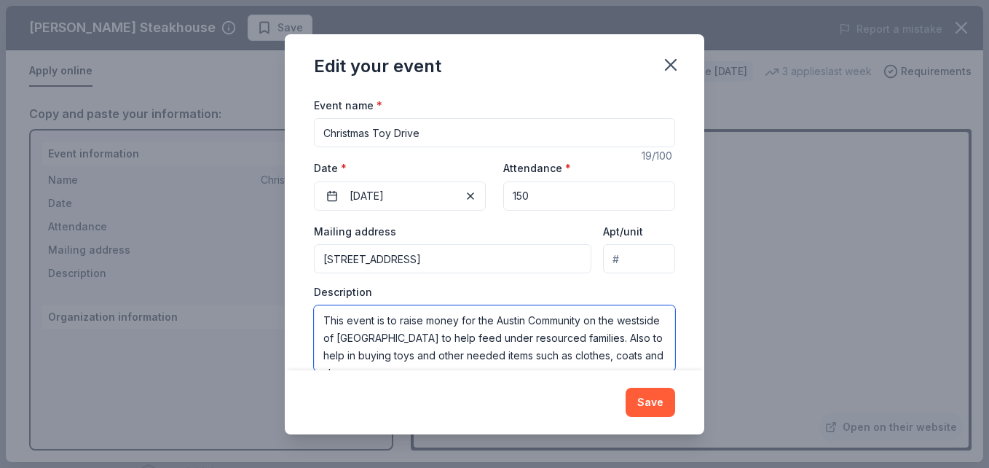
scroll to position [17, 0]
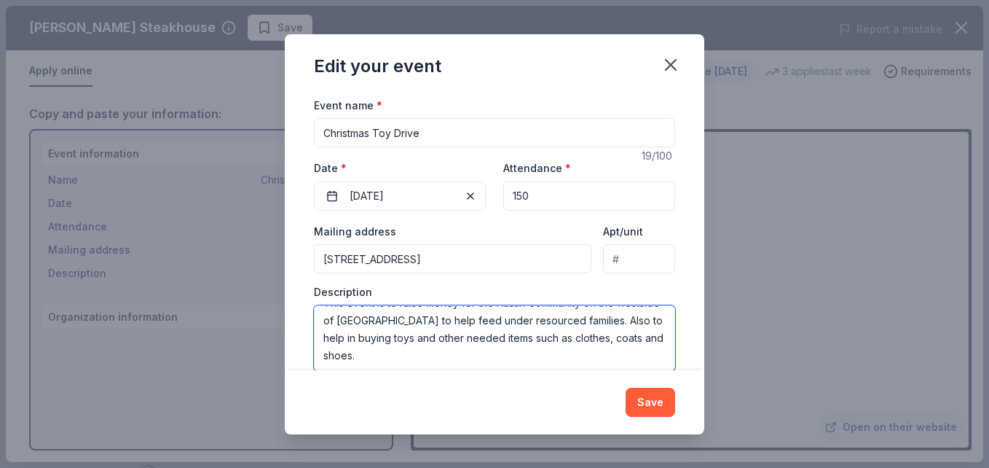
click at [383, 354] on textarea "This event is to raise money for the Austin Community on the westside of Chicag…" at bounding box center [494, 338] width 361 height 66
type textarea "This event is to raise money for the Austin Community on the westside of Chicag…"
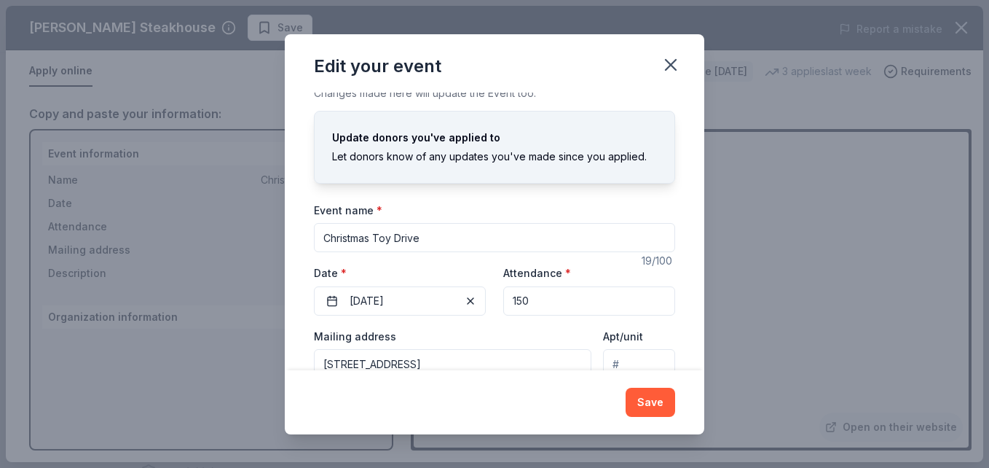
scroll to position [6, 0]
click at [422, 235] on input "Christmas Toy Drive" at bounding box center [494, 239] width 361 height 29
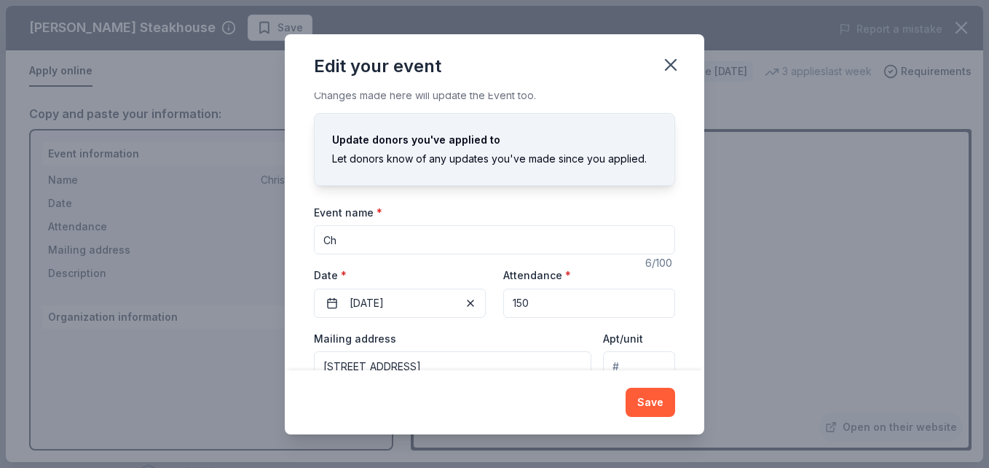
type input "C"
click at [369, 238] on input "Making A The World A better Place" at bounding box center [494, 239] width 361 height 29
click at [409, 239] on input "Making The World a Better Place" at bounding box center [494, 239] width 361 height 29
type input "Making Our Community a Better Place"
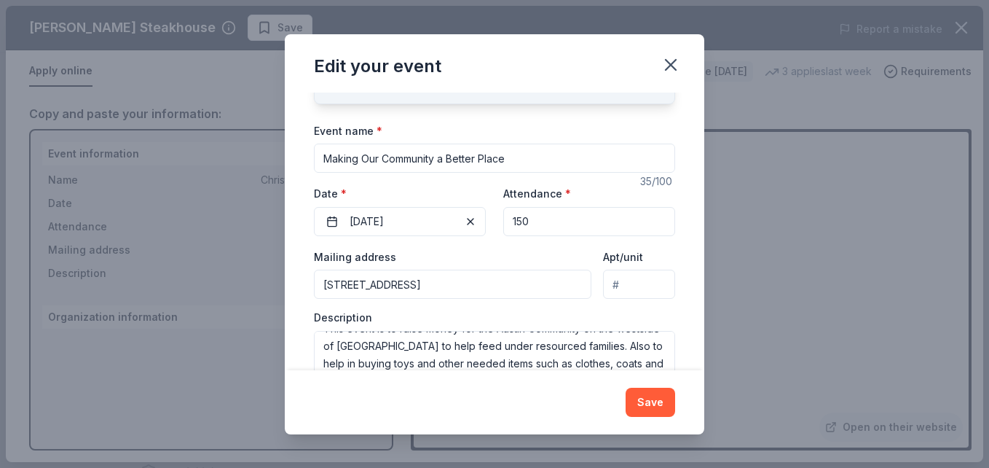
scroll to position [137, 0]
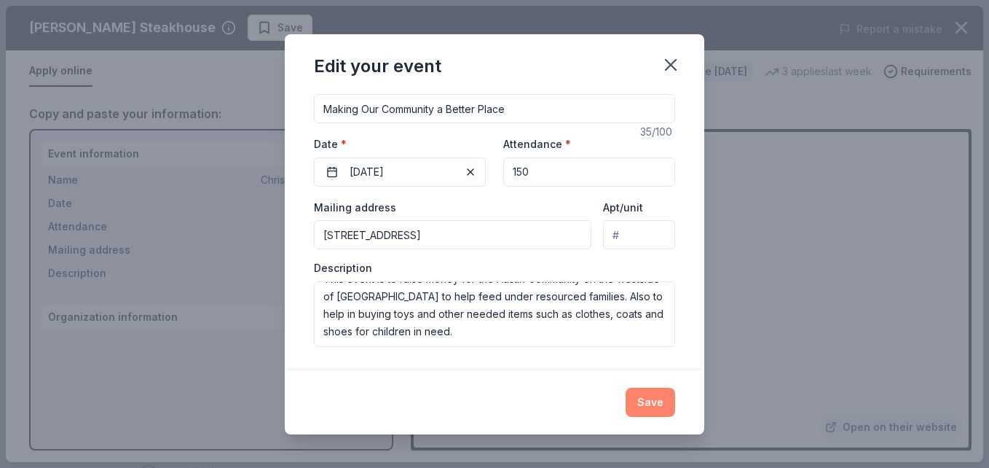
click at [645, 400] on button "Save" at bounding box center [651, 401] width 50 height 29
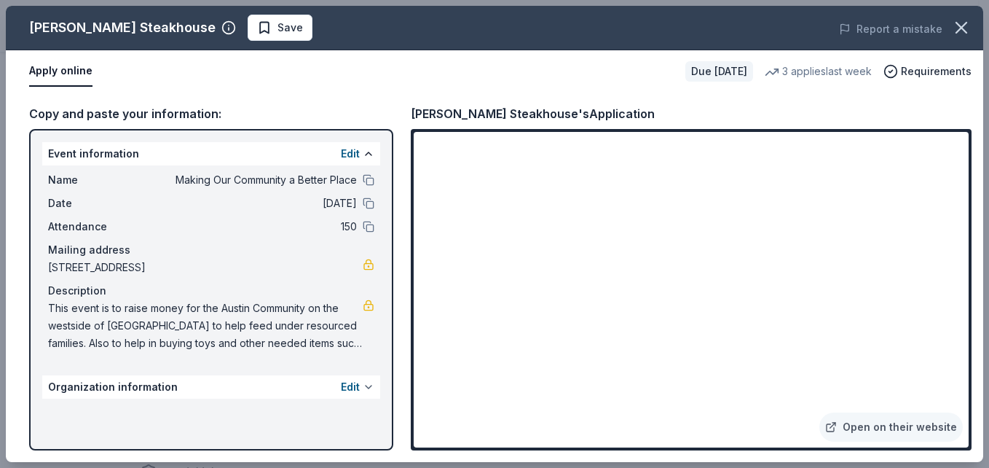
click at [370, 387] on button at bounding box center [369, 387] width 12 height 12
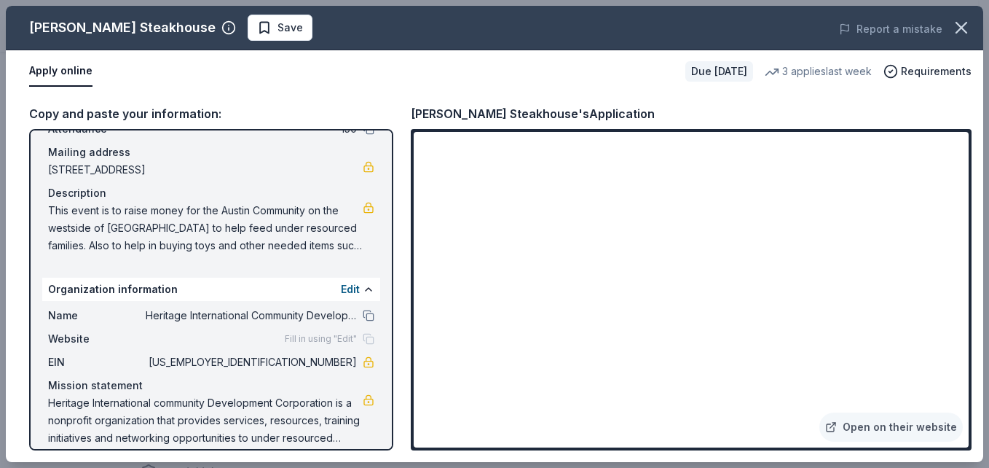
scroll to position [102, 0]
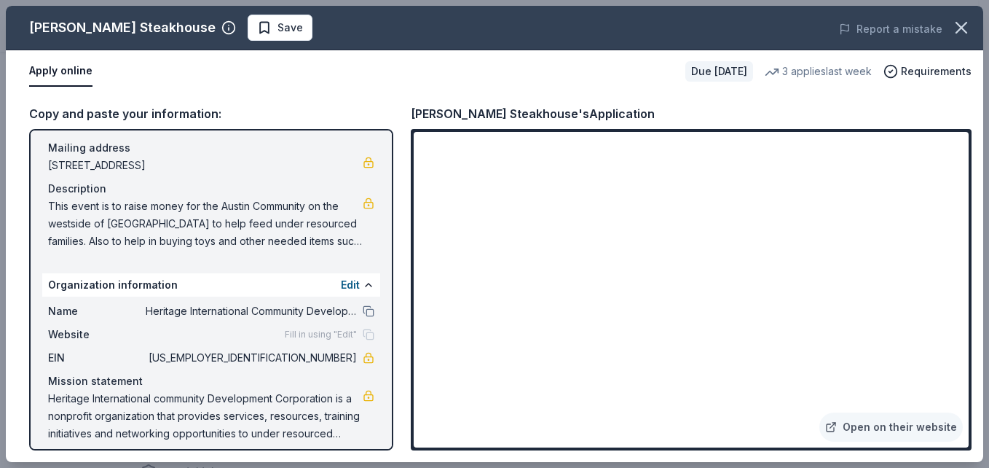
click at [54, 416] on span "Heritage International community Development Corporation is a nonprofit organiz…" at bounding box center [205, 416] width 315 height 52
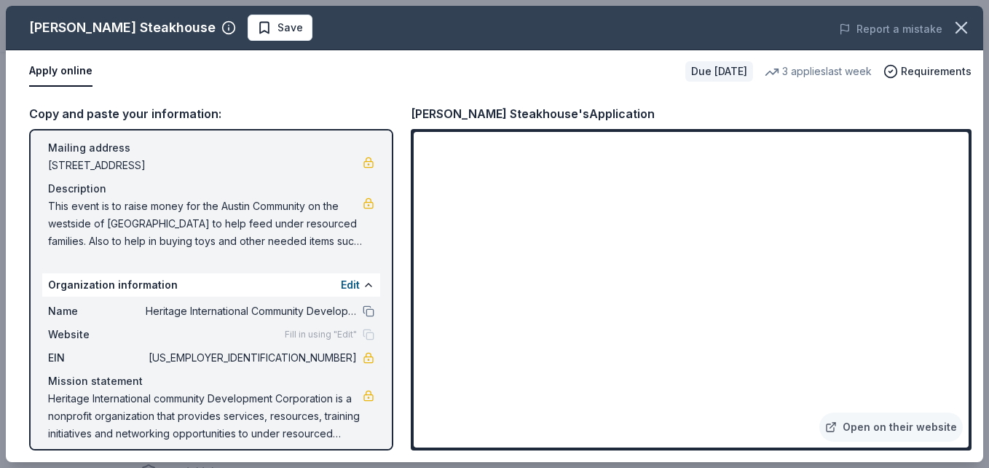
click at [54, 416] on span "Heritage International community Development Corporation is a nonprofit organiz…" at bounding box center [205, 416] width 315 height 52
click at [363, 283] on button at bounding box center [369, 285] width 12 height 12
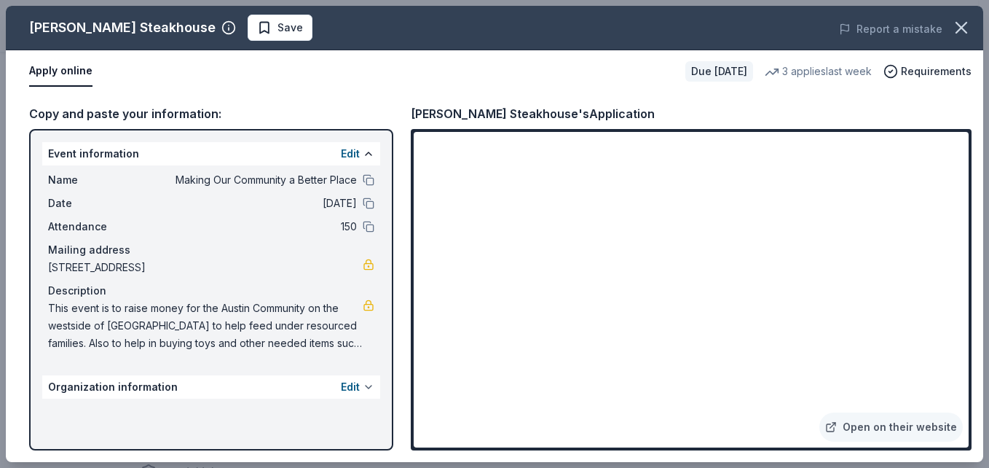
click at [369, 390] on button at bounding box center [369, 387] width 12 height 12
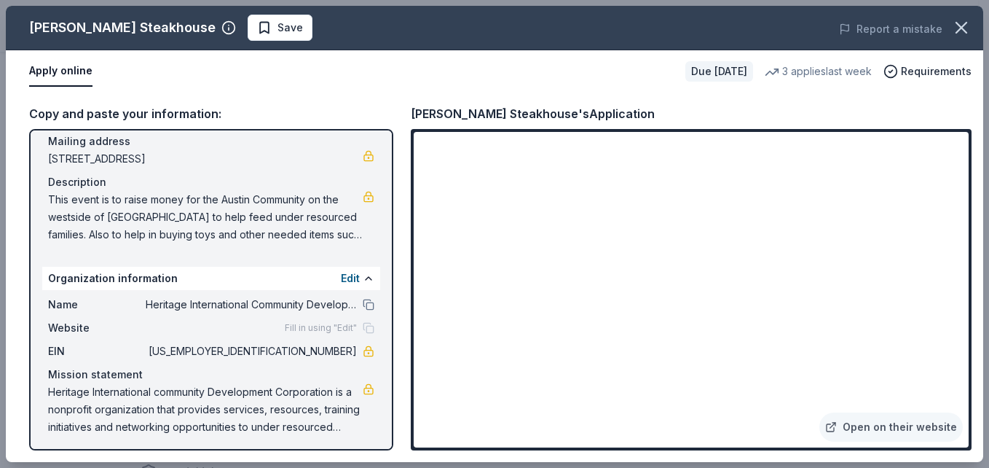
scroll to position [113, 0]
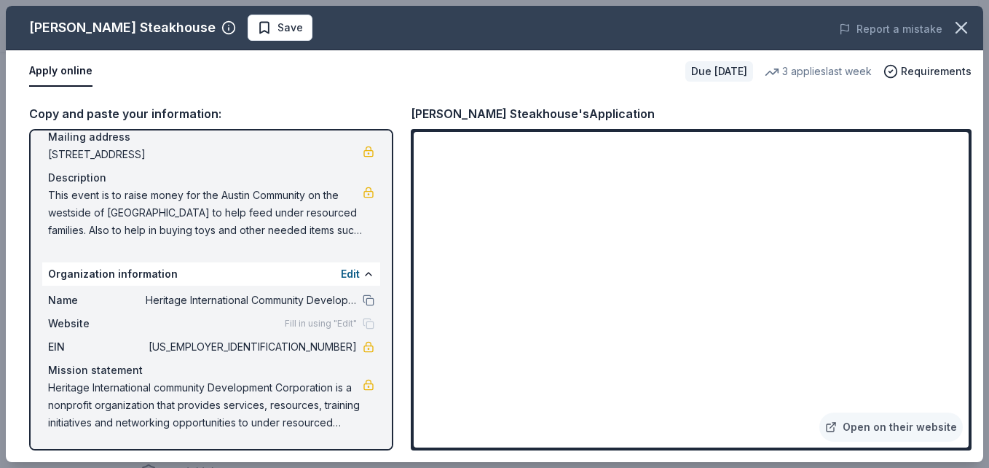
click at [54, 402] on span "Heritage International community Development Corporation is a nonprofit organiz…" at bounding box center [205, 405] width 315 height 52
click at [373, 121] on div "Copy and paste your information:" at bounding box center [211, 113] width 364 height 19
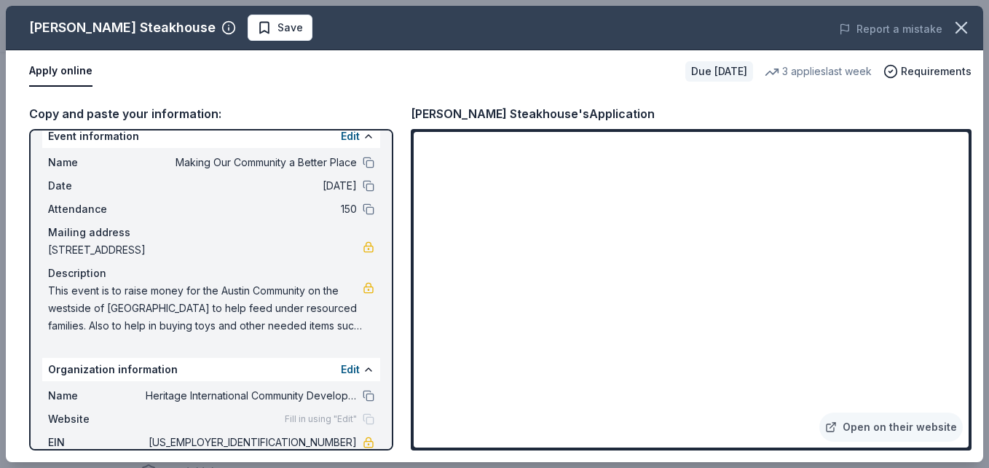
scroll to position [0, 0]
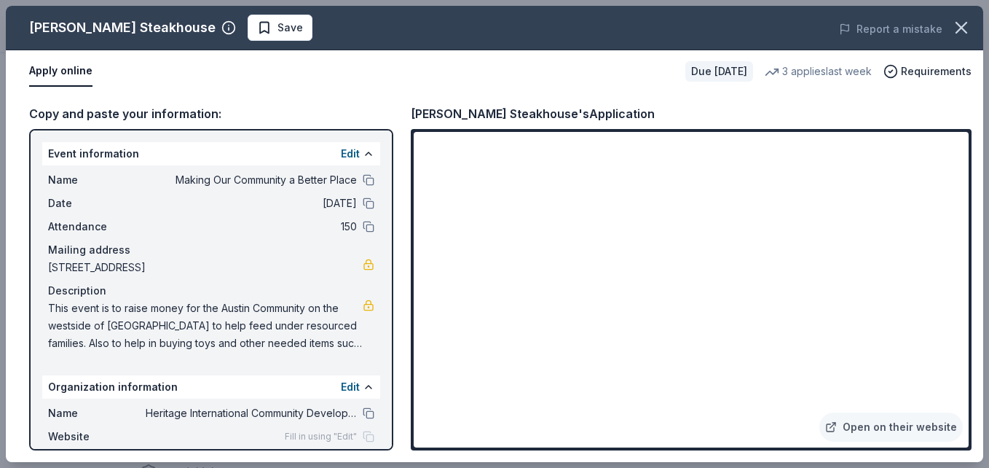
click at [337, 204] on span "12/20/25" at bounding box center [251, 202] width 211 height 17
click at [363, 206] on button at bounding box center [369, 203] width 12 height 12
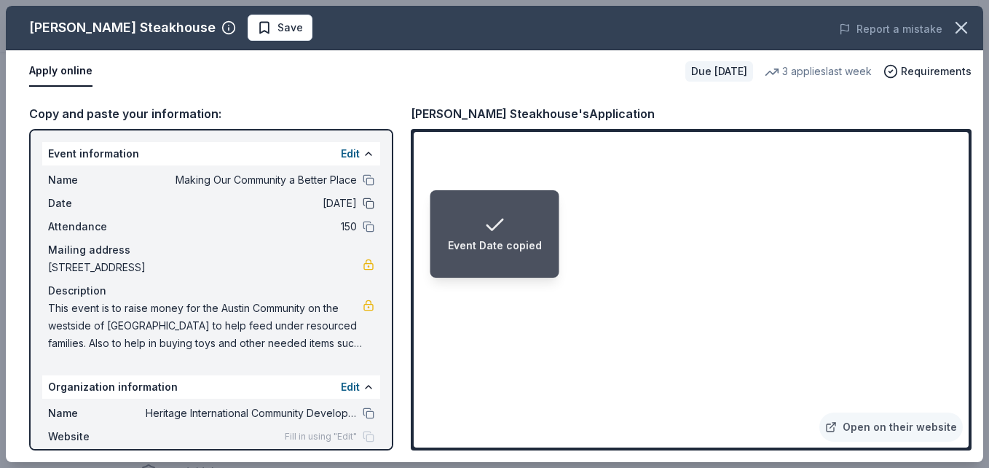
click at [363, 202] on button at bounding box center [369, 203] width 12 height 12
click at [339, 200] on span "12/20/25" at bounding box center [251, 202] width 211 height 17
click at [326, 201] on span "12/20/25" at bounding box center [251, 202] width 211 height 17
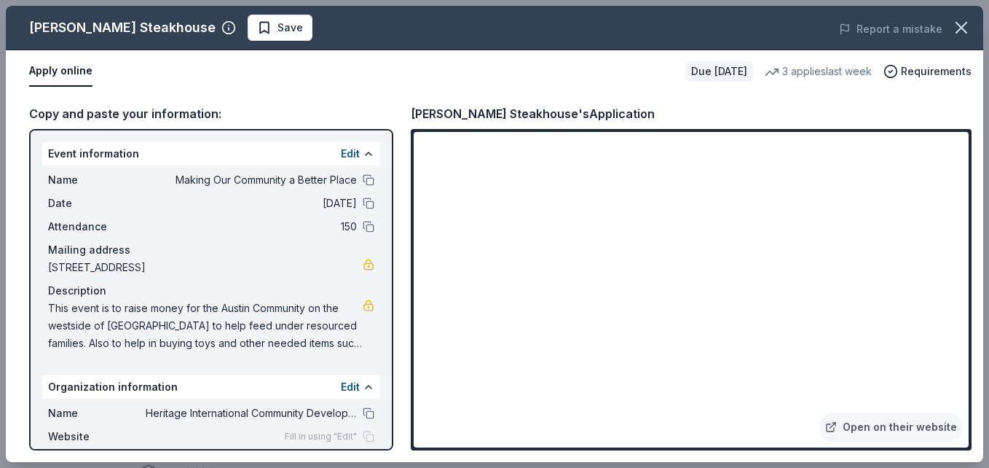
click at [311, 203] on span "12/20/25" at bounding box center [251, 202] width 211 height 17
click at [363, 151] on button at bounding box center [369, 154] width 12 height 12
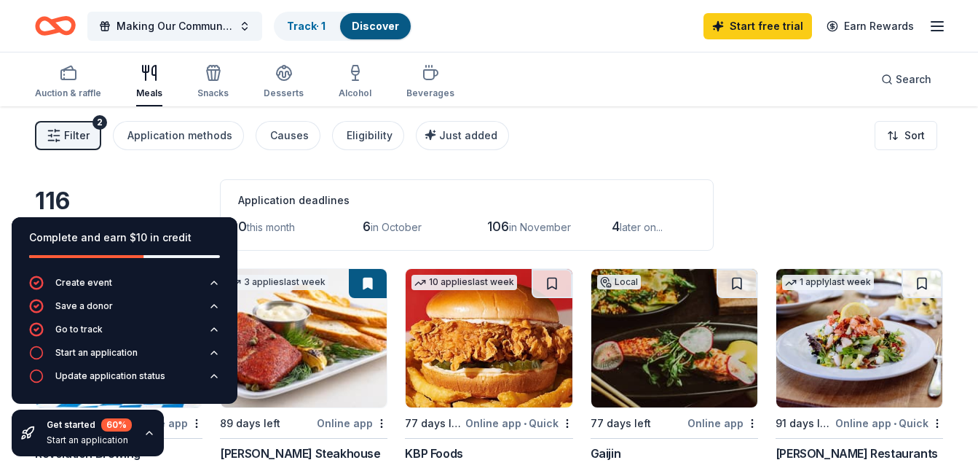
scroll to position [199, 0]
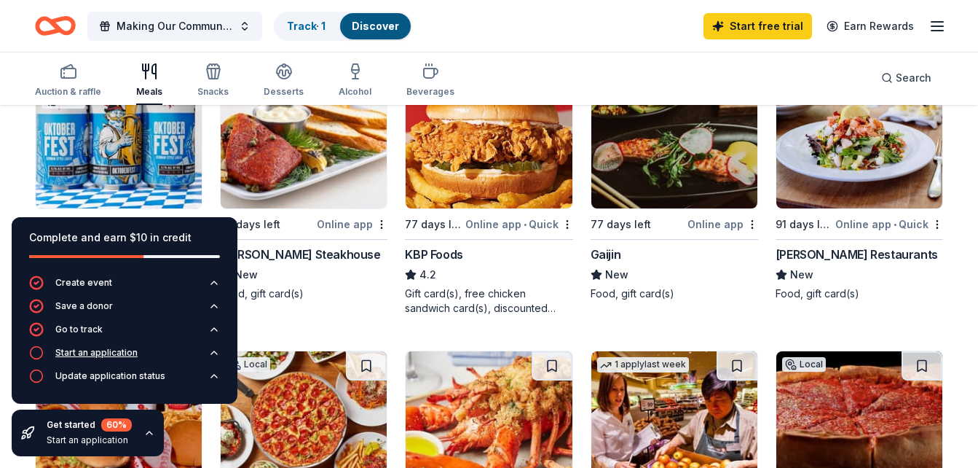
click at [39, 354] on icon "button" at bounding box center [36, 352] width 15 height 15
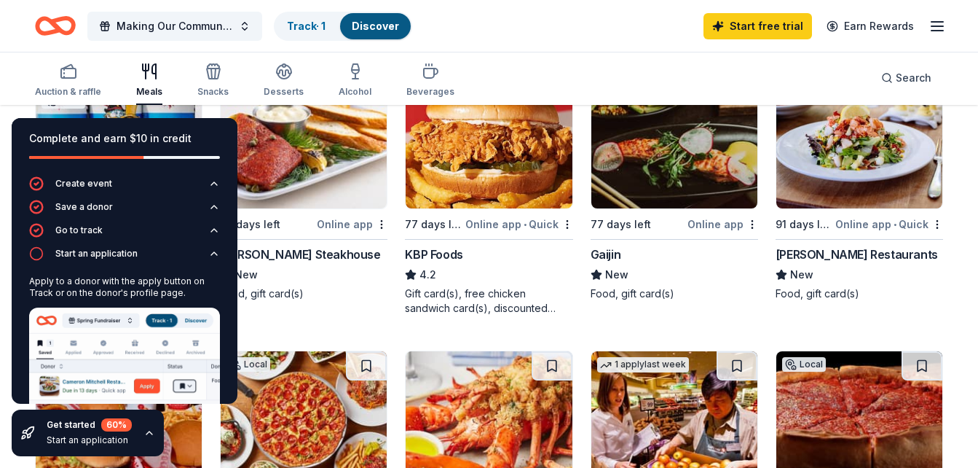
click at [294, 295] on div "Food, gift card(s)" at bounding box center [304, 293] width 168 height 15
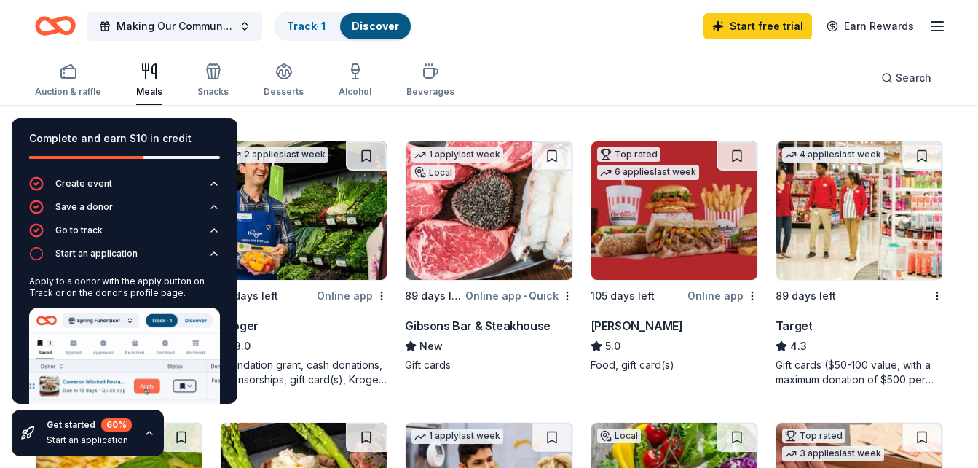
scroll to position [693, 0]
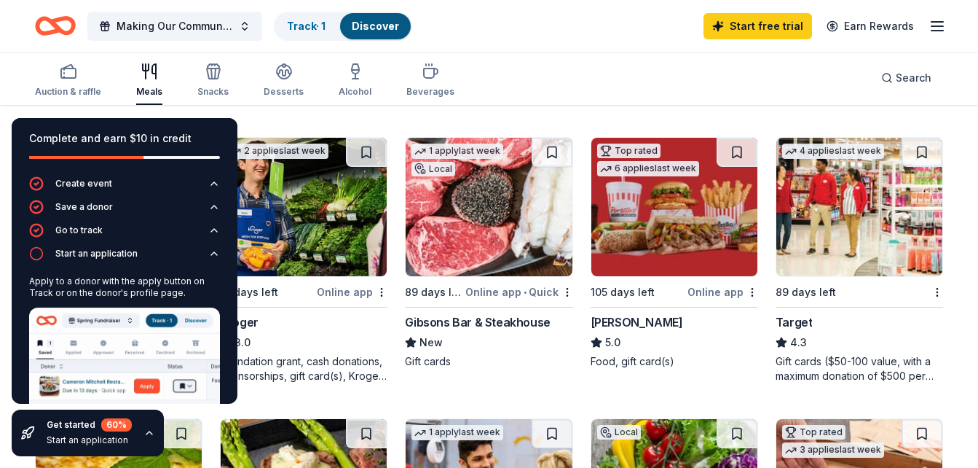
click at [502, 269] on img at bounding box center [489, 207] width 166 height 138
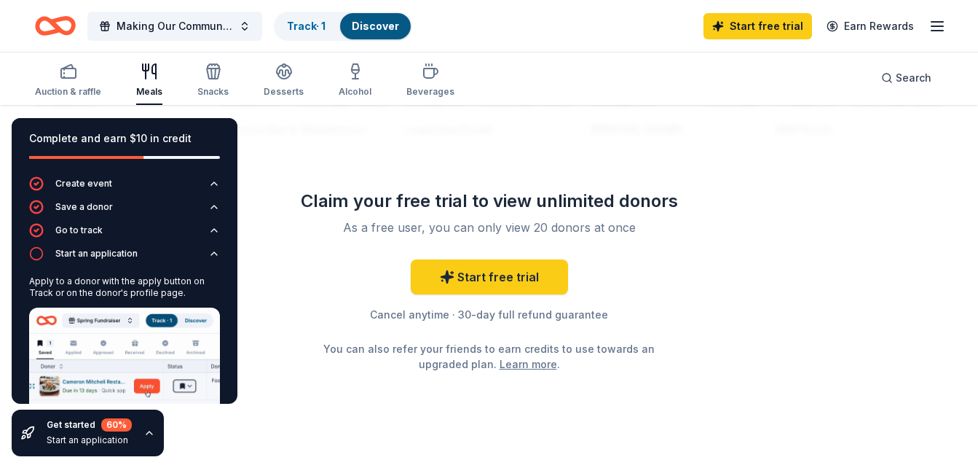
scroll to position [1509, 0]
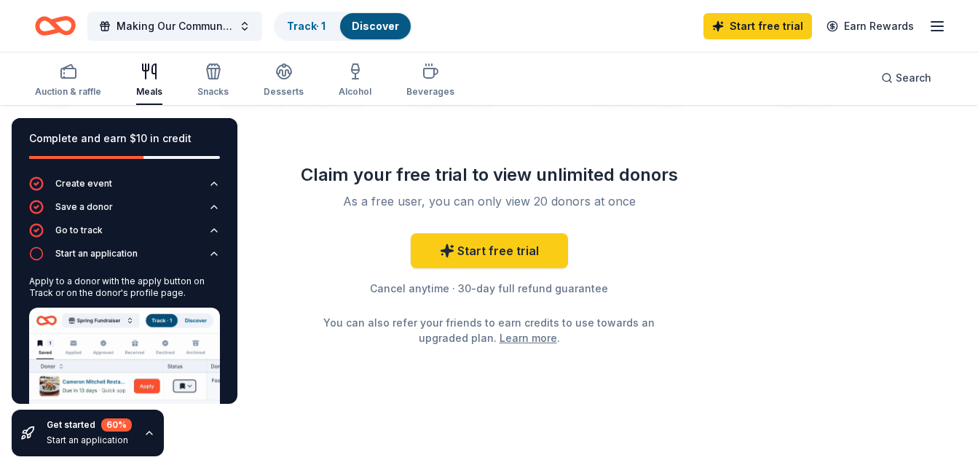
drag, startPoint x: 977, startPoint y: 439, endPoint x: 985, endPoint y: 404, distance: 36.4
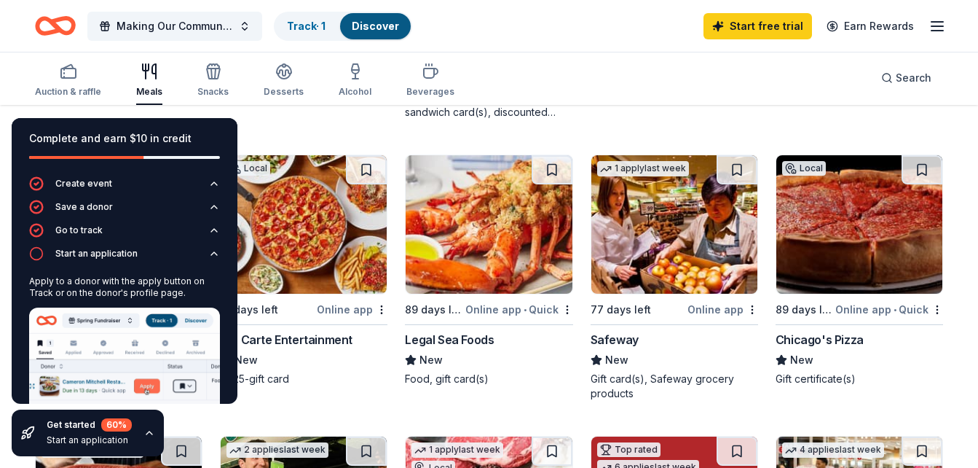
scroll to position [391, 0]
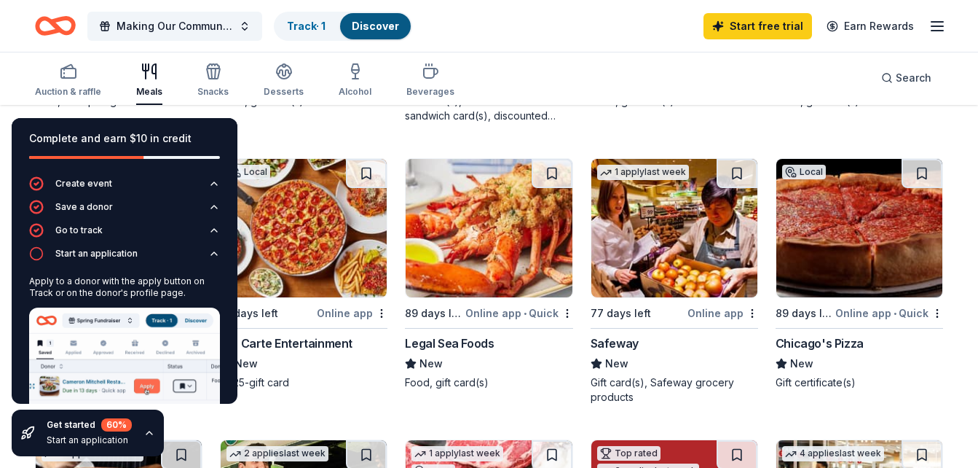
click at [878, 244] on img at bounding box center [859, 228] width 166 height 138
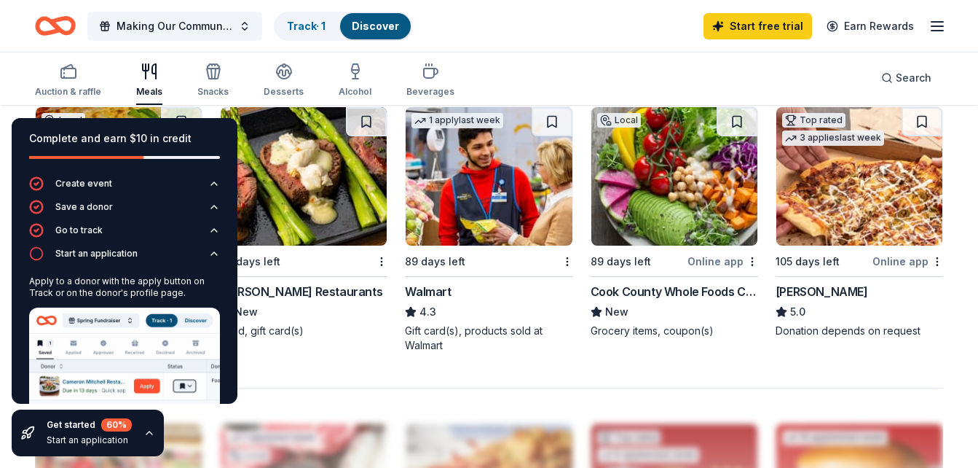
scroll to position [1001, 0]
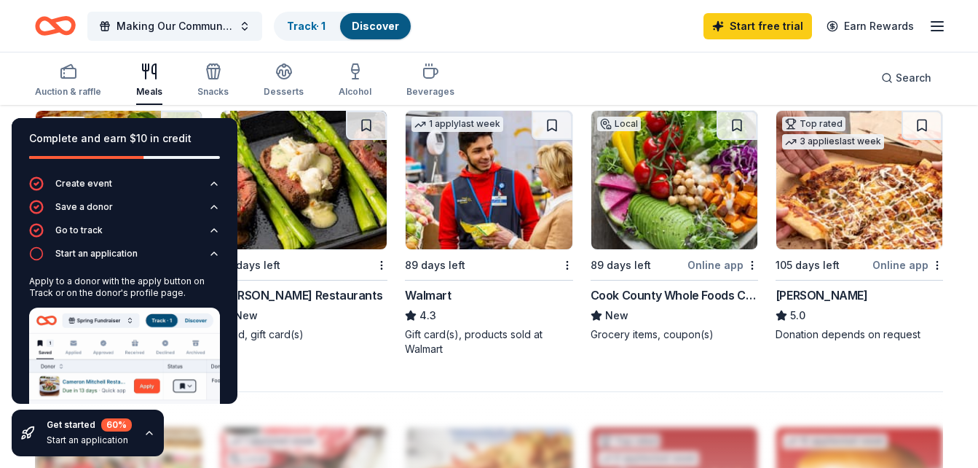
click at [443, 215] on img at bounding box center [489, 180] width 166 height 138
click at [66, 81] on div "Auction & raffle" at bounding box center [68, 80] width 66 height 35
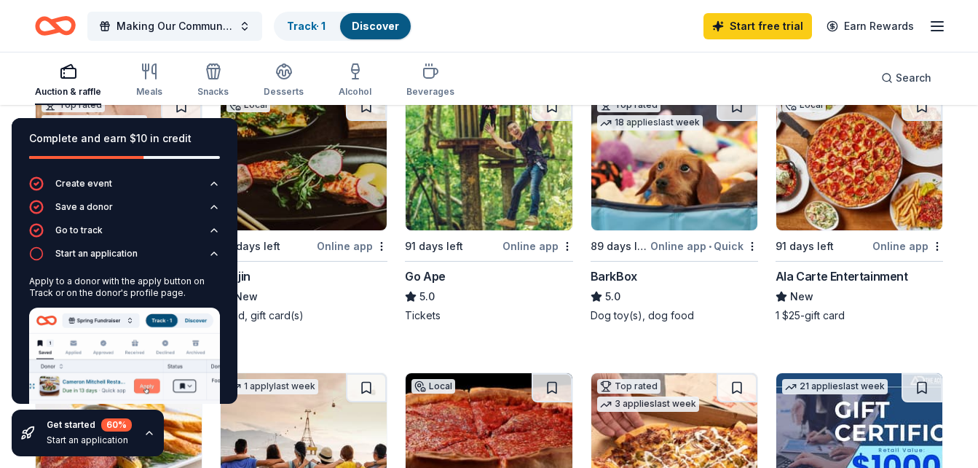
scroll to position [454, 0]
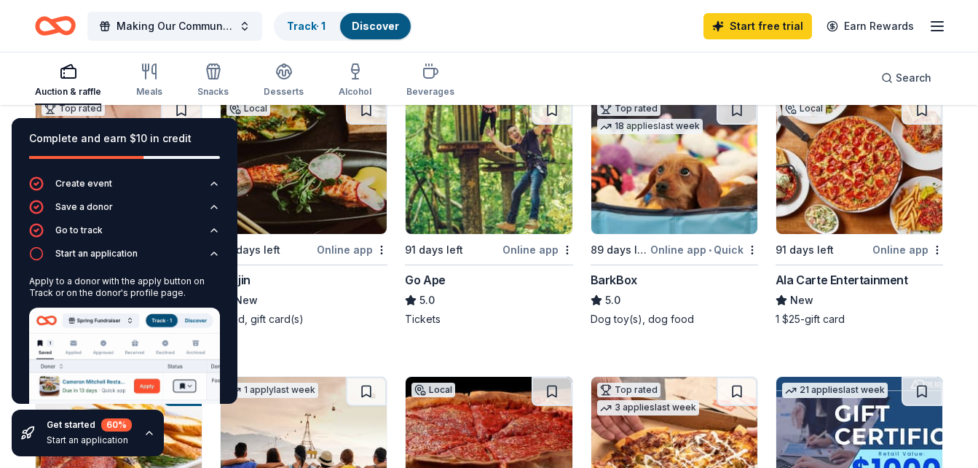
click at [246, 267] on div "Complete and earn $10 in credit Create event Save a donor Go to track Start an …" at bounding box center [124, 286] width 249 height 361
drag, startPoint x: 246, startPoint y: 267, endPoint x: 192, endPoint y: 264, distance: 54.7
click at [192, 264] on div "Complete and earn $10 in credit Create event Save a donor Go to track Start an …" at bounding box center [124, 286] width 249 height 361
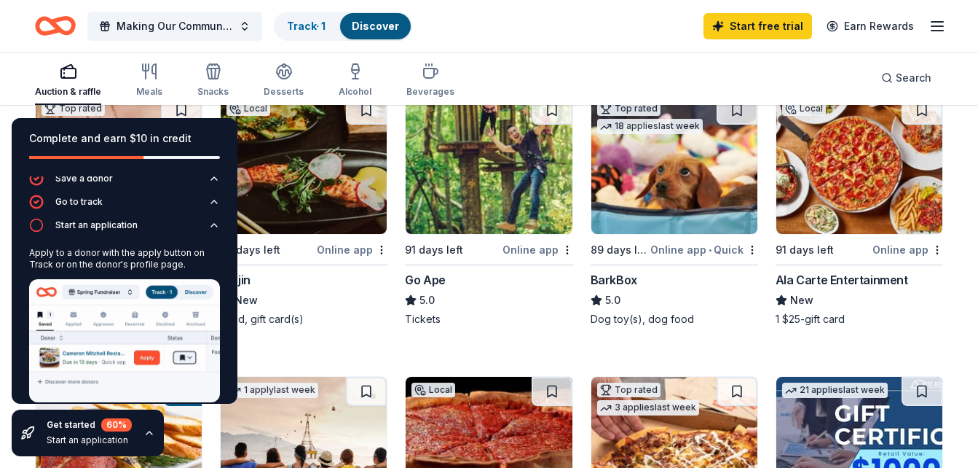
scroll to position [31, 0]
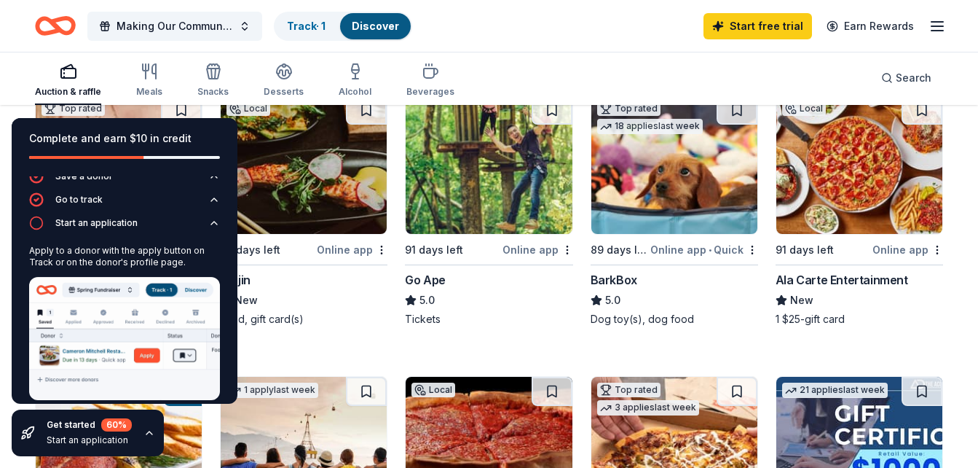
click at [143, 351] on img at bounding box center [124, 338] width 191 height 123
click at [36, 224] on icon "button" at bounding box center [36, 223] width 15 height 15
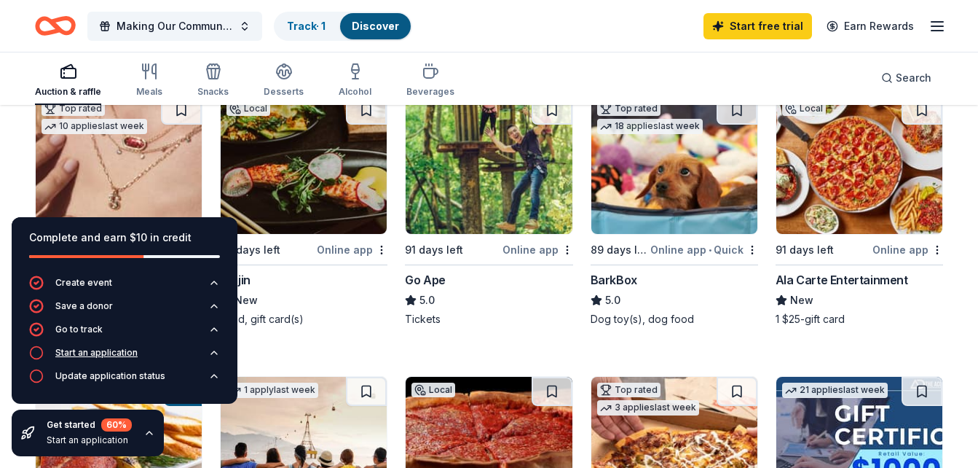
click at [34, 350] on icon "button" at bounding box center [36, 352] width 15 height 15
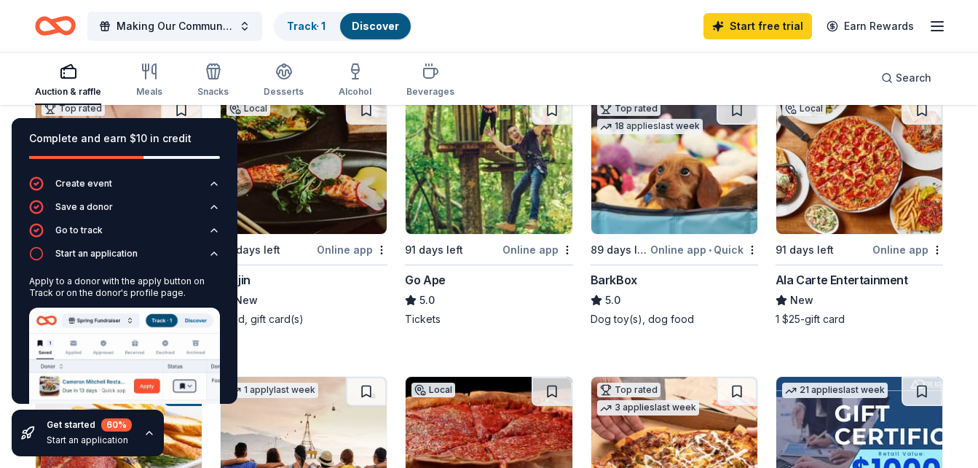
click at [176, 157] on div at bounding box center [124, 157] width 191 height 3
click at [164, 146] on div "Complete and earn $10 in credit" at bounding box center [124, 138] width 191 height 17
click at [320, 25] on link "Track · 1" at bounding box center [306, 26] width 39 height 12
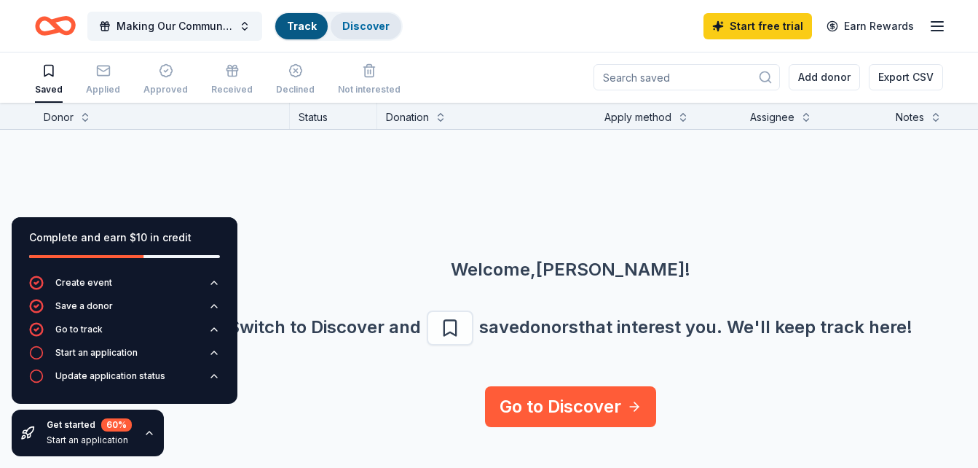
scroll to position [1, 0]
click at [386, 28] on div "Discover" at bounding box center [366, 26] width 71 height 26
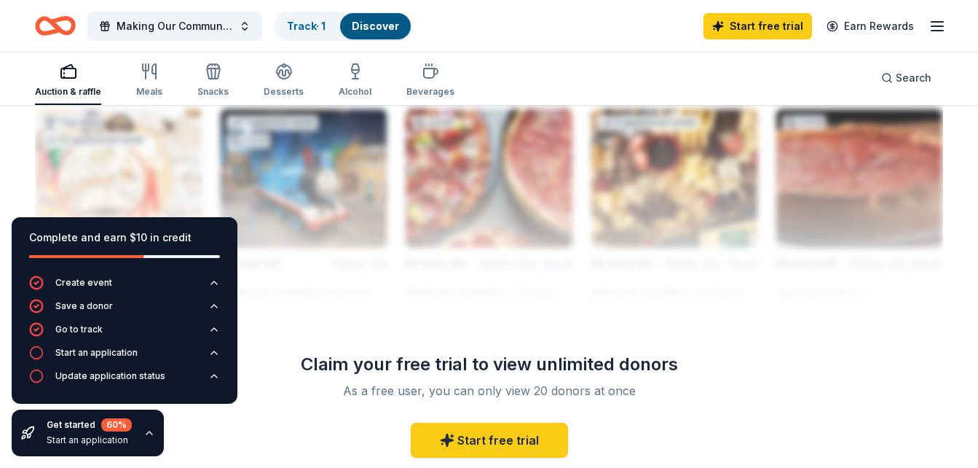
scroll to position [1323, 0]
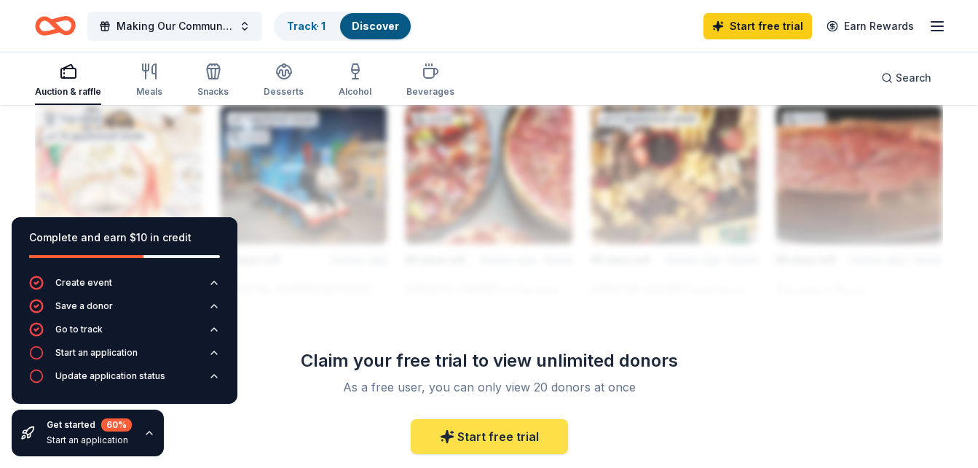
click at [500, 435] on link "Start free trial" at bounding box center [489, 436] width 157 height 35
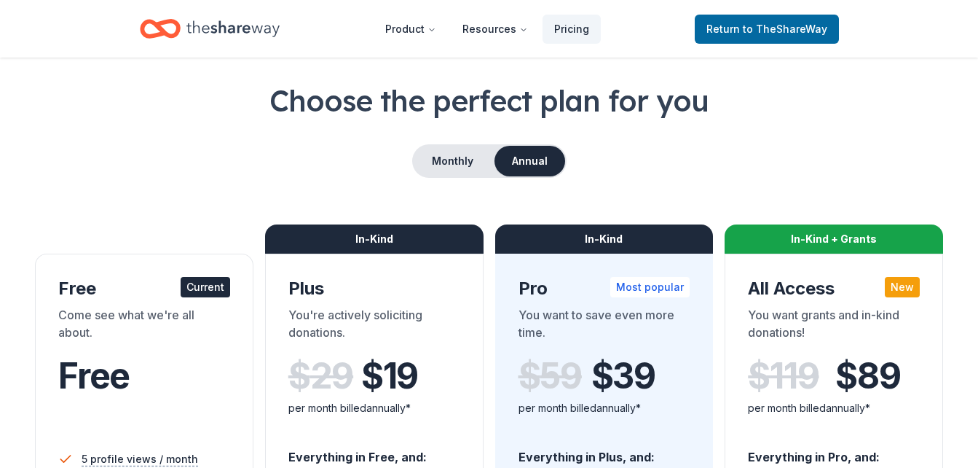
scroll to position [88, 0]
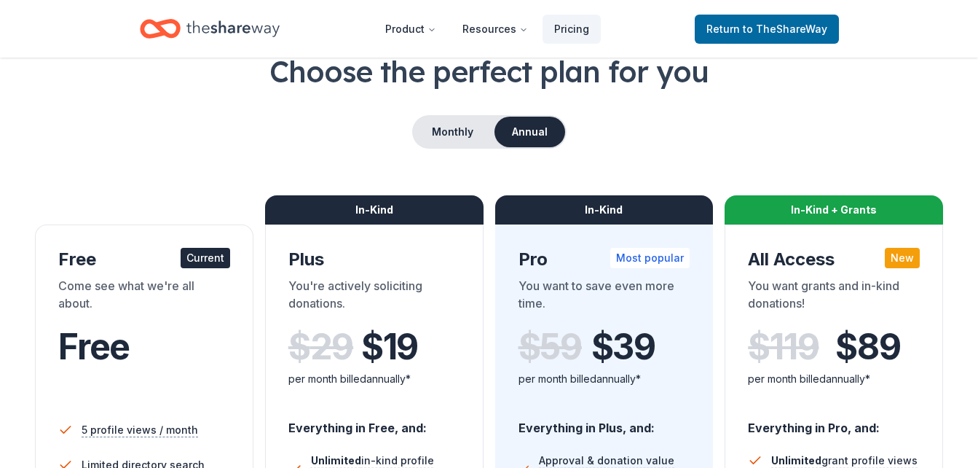
click at [183, 373] on div "Free" at bounding box center [144, 366] width 172 height 80
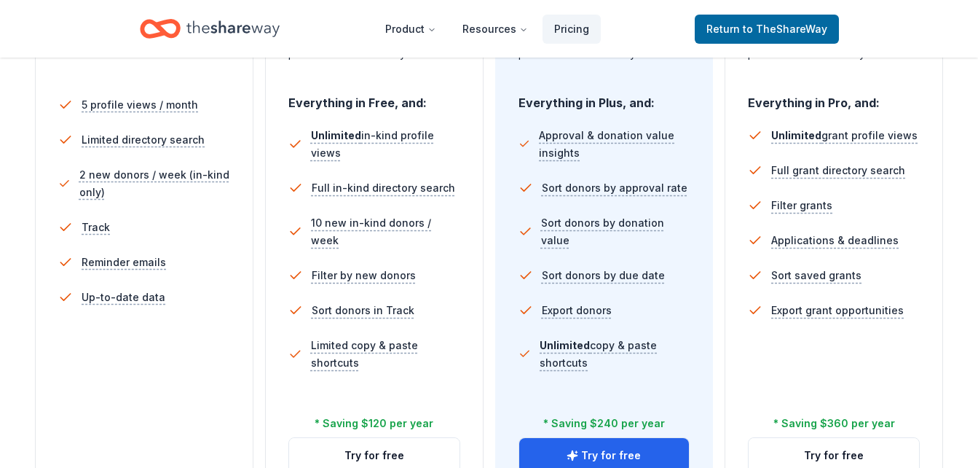
scroll to position [0, 0]
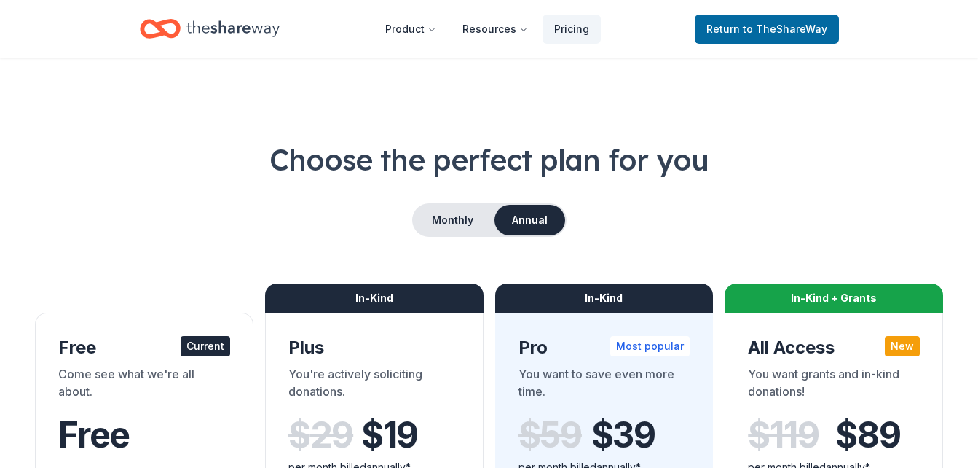
click at [162, 428] on div "Free" at bounding box center [144, 434] width 172 height 41
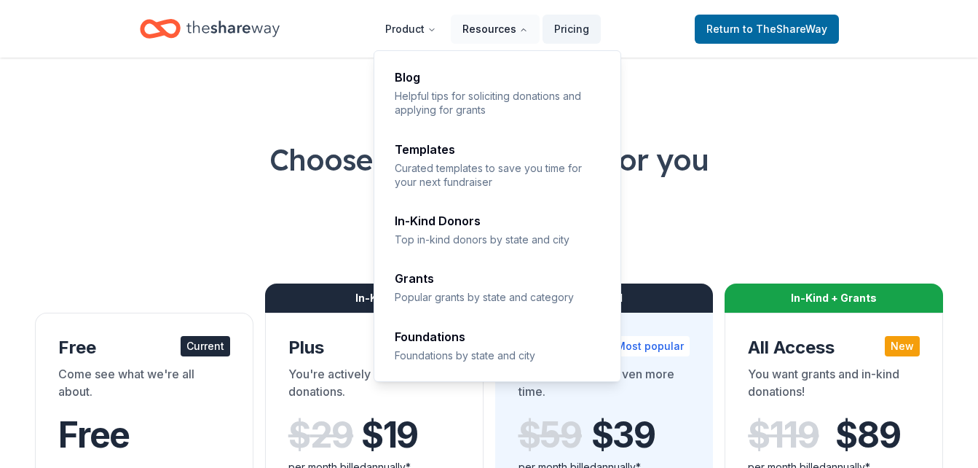
click at [509, 33] on button "Resources" at bounding box center [495, 29] width 89 height 29
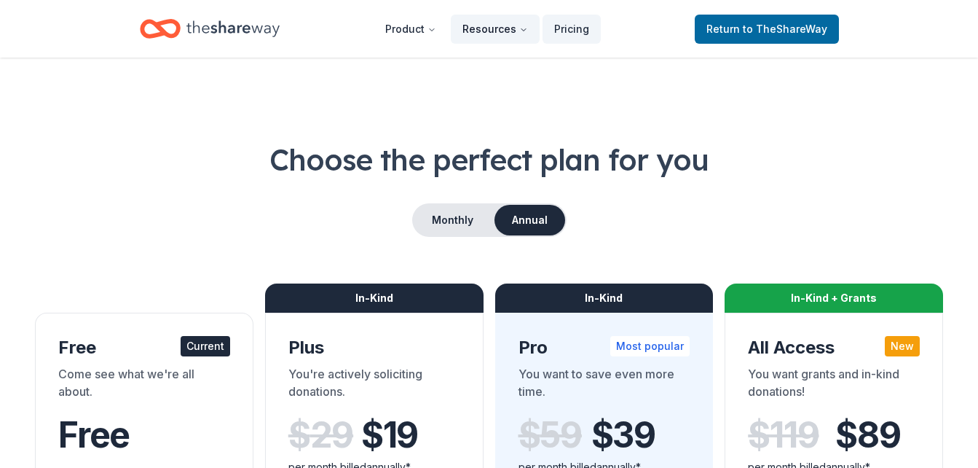
click at [491, 29] on button "Resources" at bounding box center [495, 29] width 89 height 29
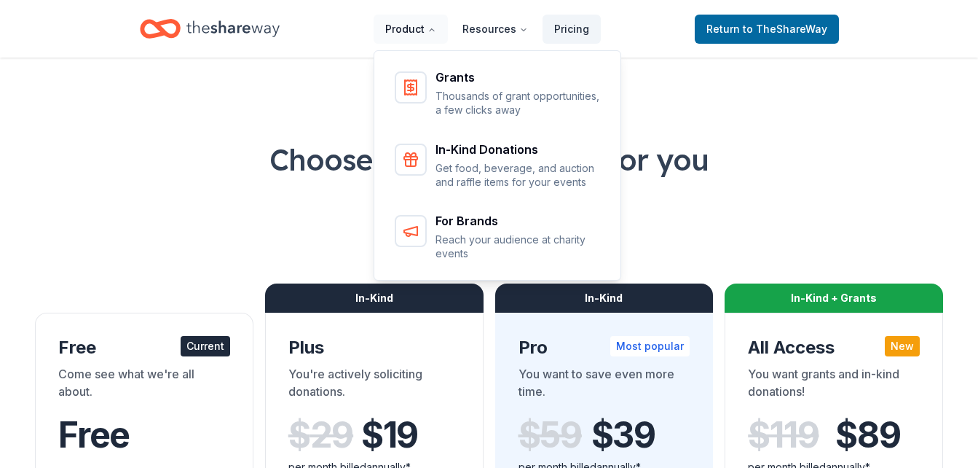
click at [420, 35] on button "Product" at bounding box center [411, 29] width 74 height 29
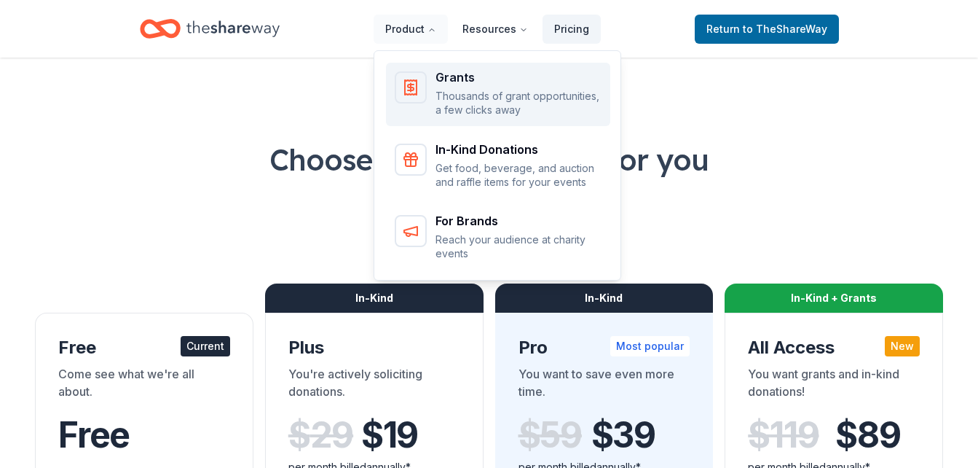
click at [449, 101] on p "Thousands of grant opportunities, a few clicks away" at bounding box center [519, 103] width 166 height 28
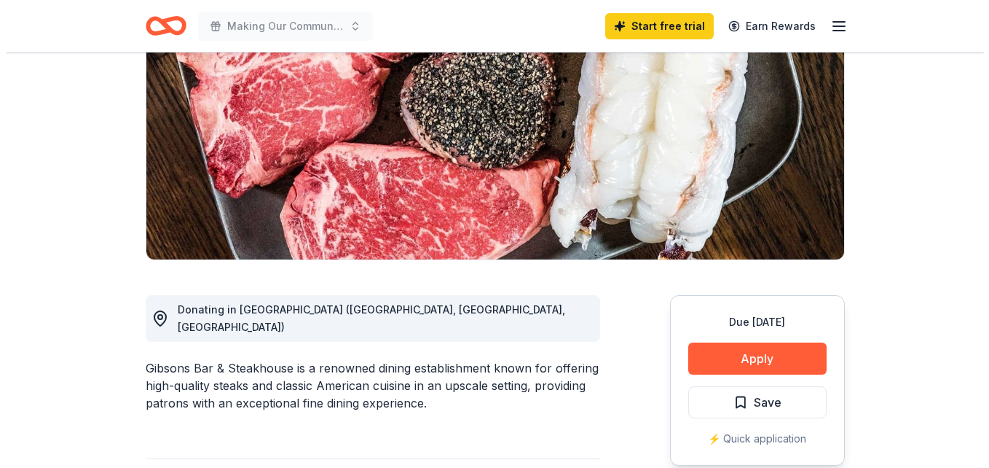
scroll to position [208, 0]
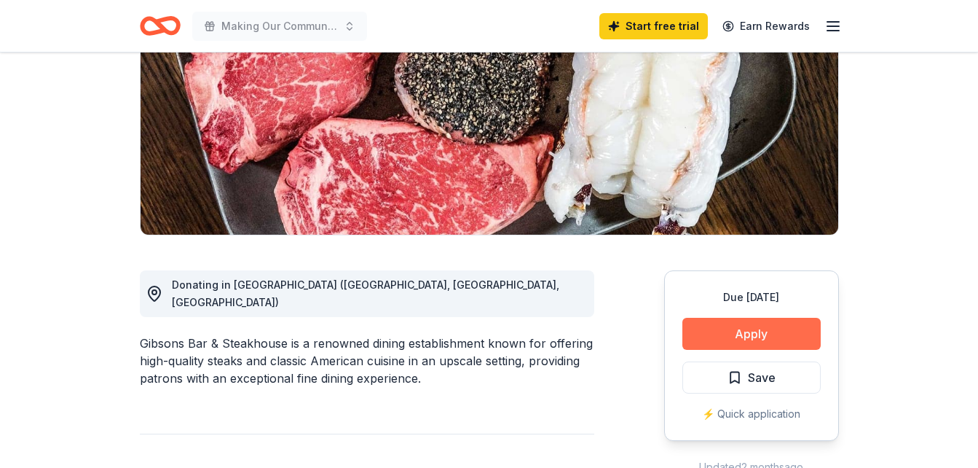
click at [742, 331] on button "Apply" at bounding box center [751, 334] width 138 height 32
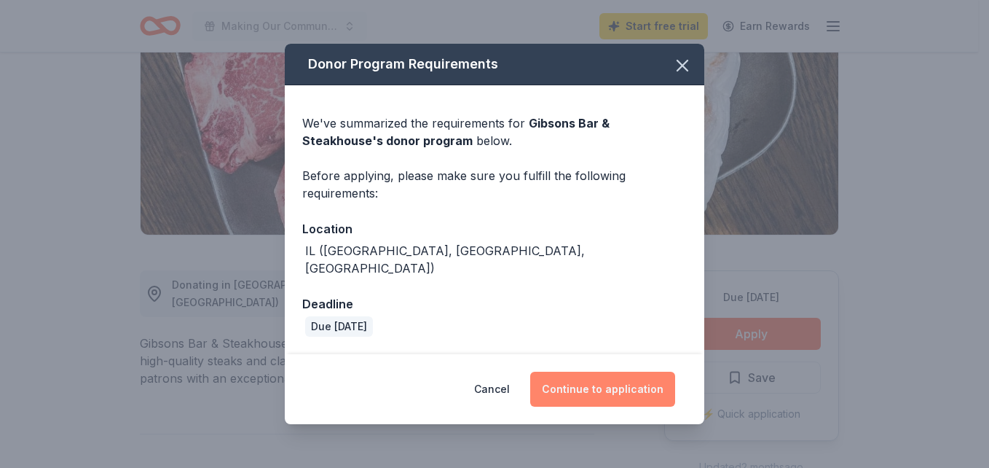
click at [605, 377] on button "Continue to application" at bounding box center [602, 388] width 145 height 35
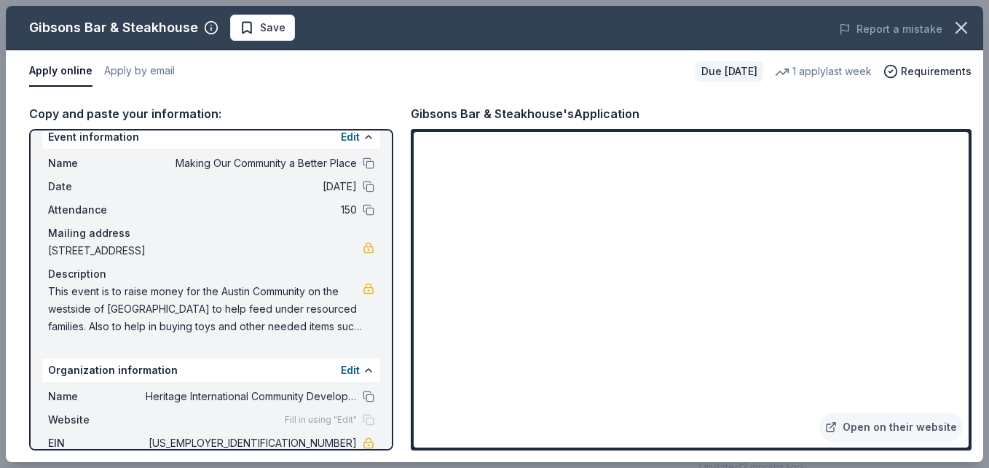
scroll to position [0, 0]
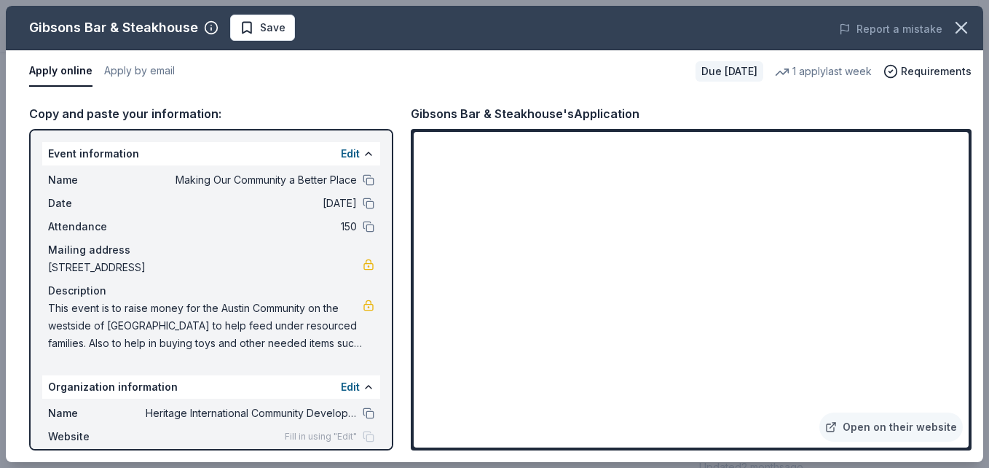
click at [326, 202] on span "12/20/25" at bounding box center [251, 202] width 211 height 17
click at [913, 425] on link "Open on their website" at bounding box center [890, 426] width 143 height 29
click at [363, 153] on button at bounding box center [369, 154] width 12 height 12
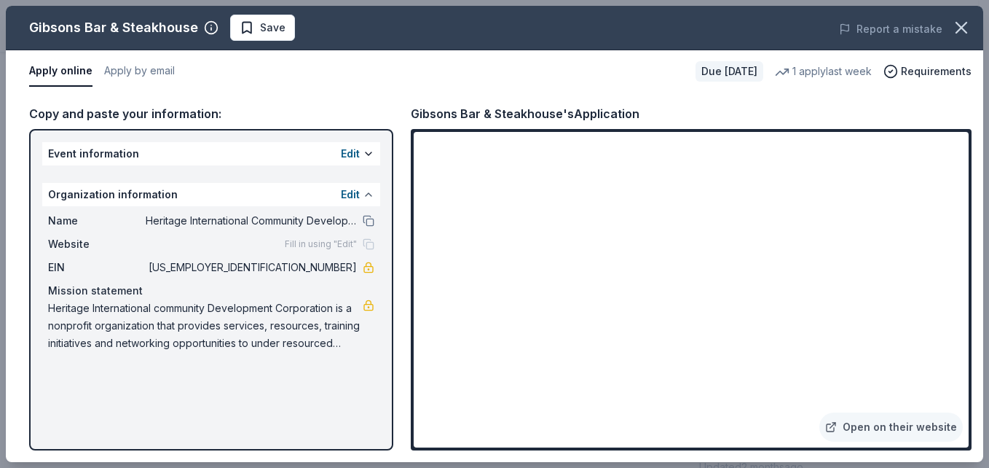
click at [369, 194] on button at bounding box center [369, 195] width 12 height 12
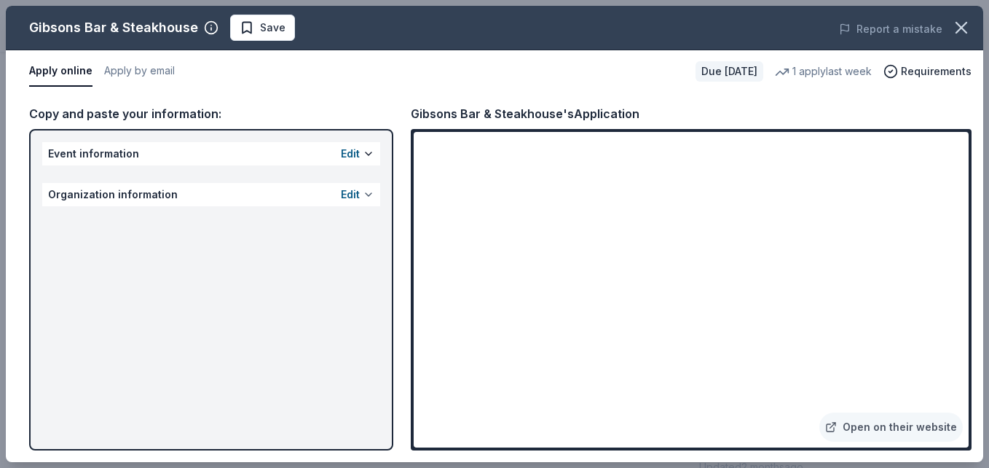
click at [369, 194] on button at bounding box center [369, 195] width 12 height 12
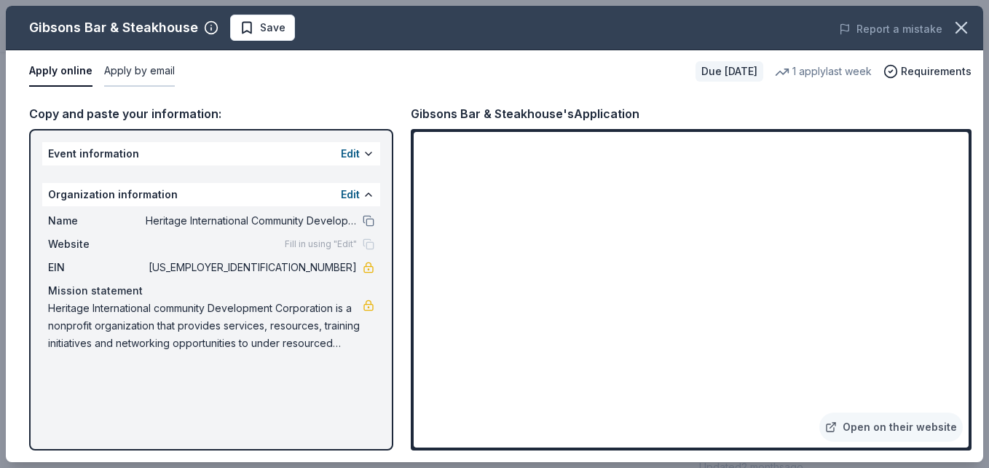
click at [153, 71] on button "Apply by email" at bounding box center [139, 71] width 71 height 31
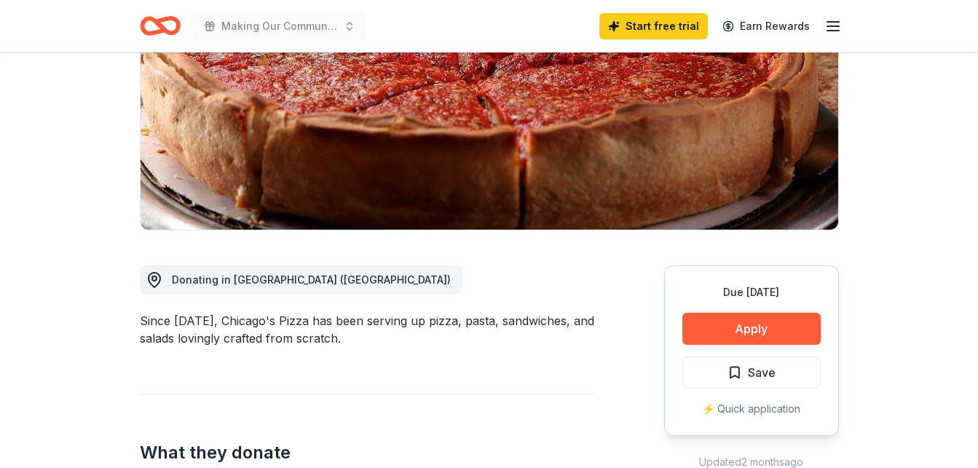
scroll to position [225, 0]
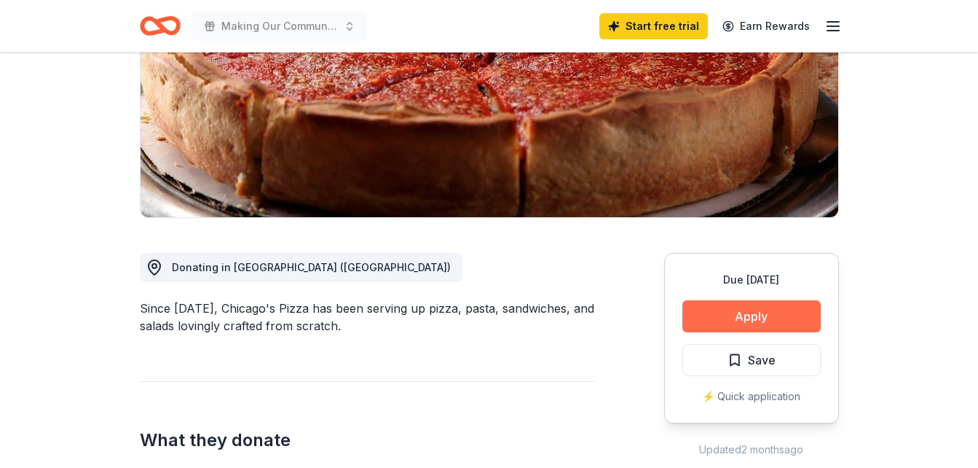
click at [757, 318] on button "Apply" at bounding box center [751, 316] width 138 height 32
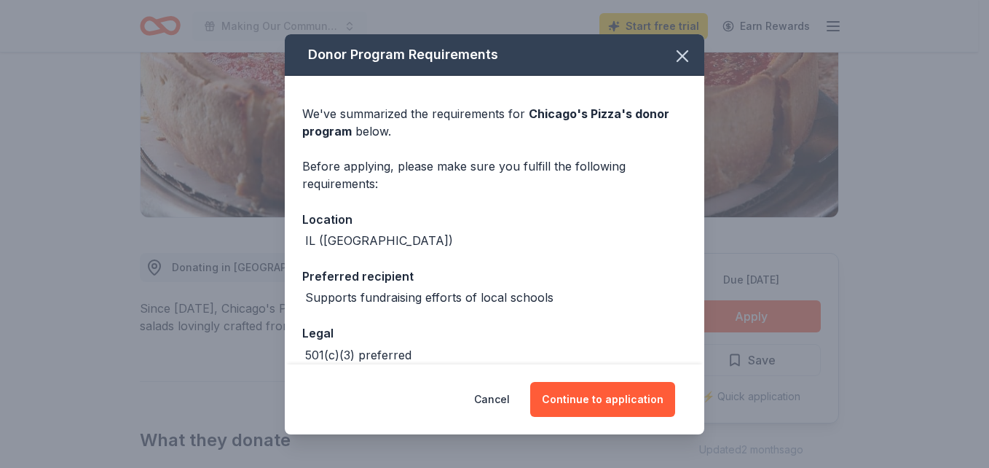
drag, startPoint x: 870, startPoint y: 215, endPoint x: 660, endPoint y: 108, distance: 236.2
click at [660, 108] on div "Donor Program Requirements We've summarized the requirements for Chicago's Pizz…" at bounding box center [494, 234] width 989 height 468
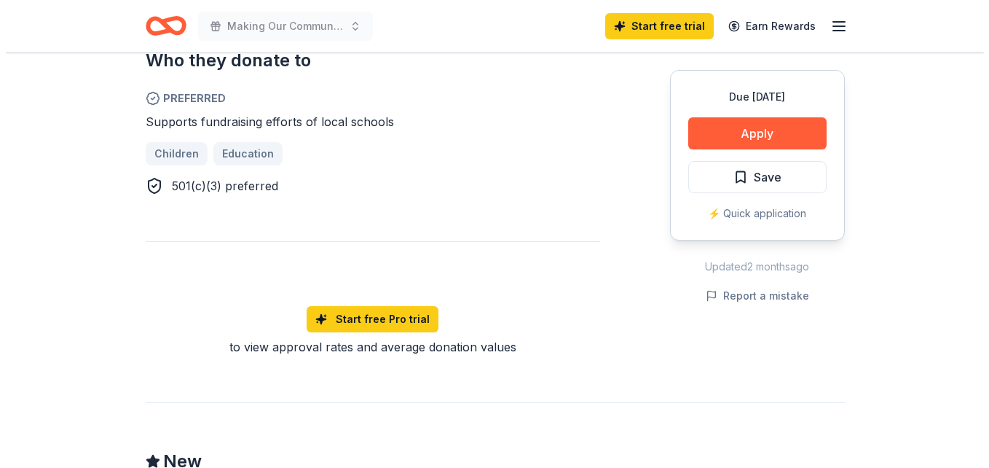
scroll to position [766, 0]
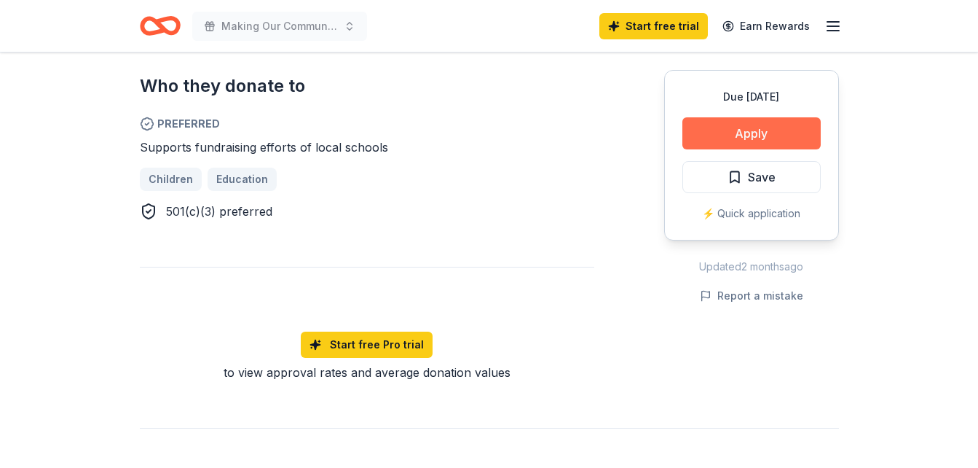
click at [755, 138] on button "Apply" at bounding box center [751, 133] width 138 height 32
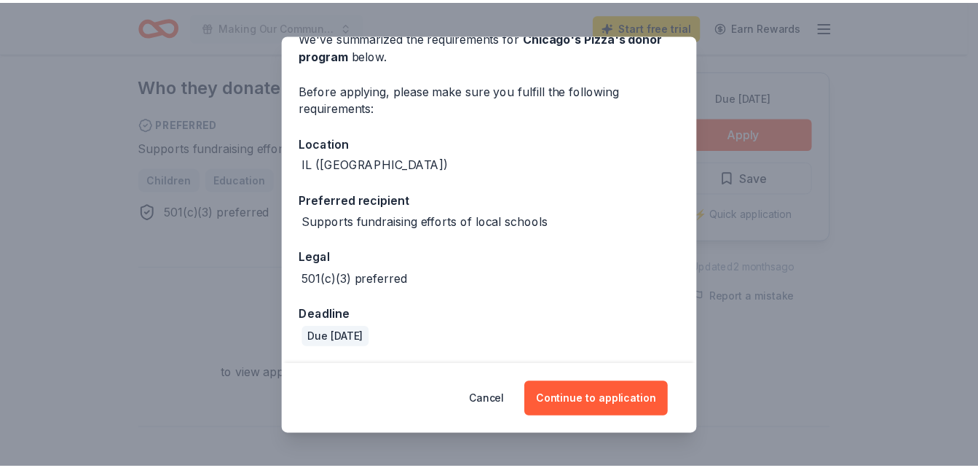
scroll to position [0, 0]
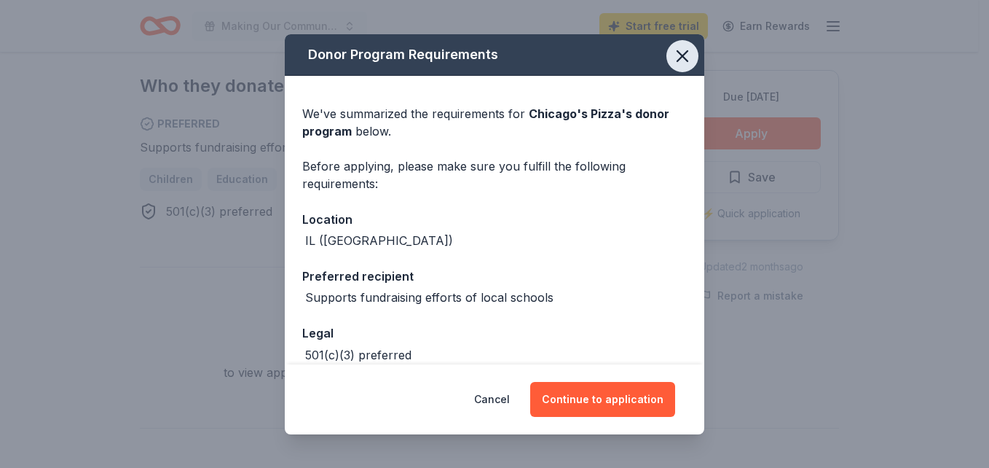
click at [677, 57] on icon "button" at bounding box center [682, 56] width 10 height 10
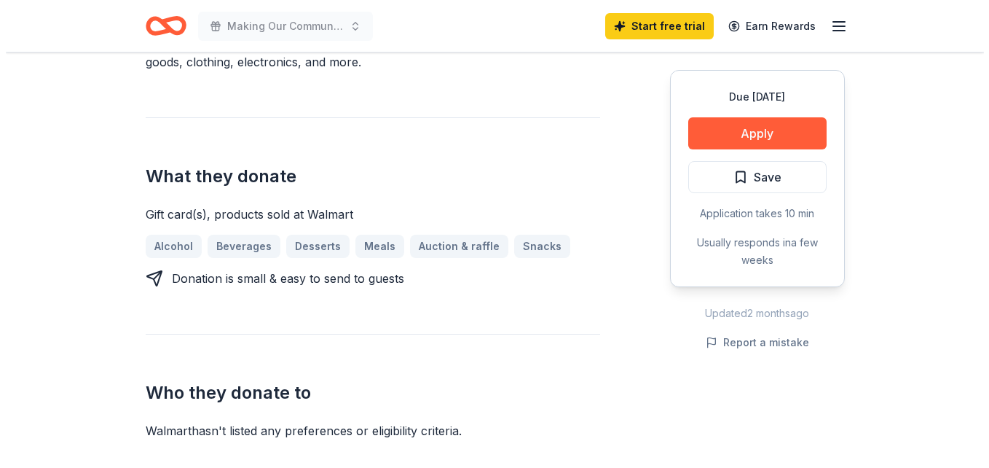
scroll to position [473, 0]
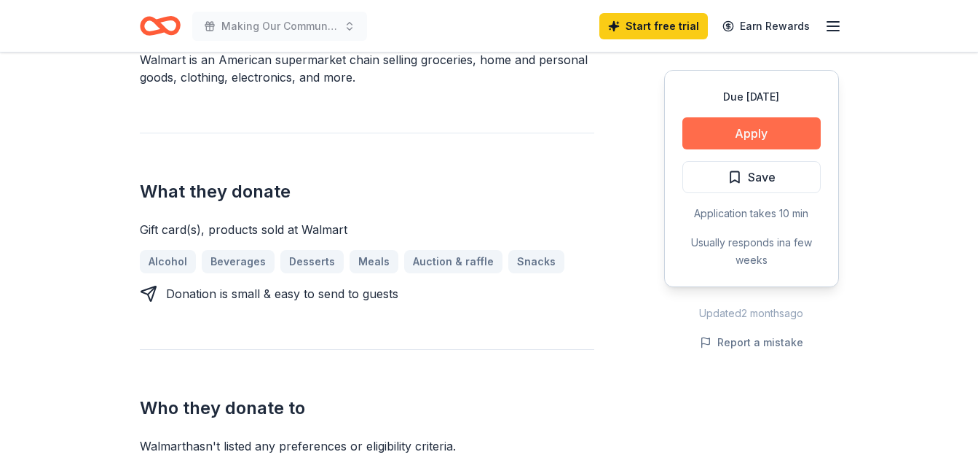
click at [776, 128] on button "Apply" at bounding box center [751, 133] width 138 height 32
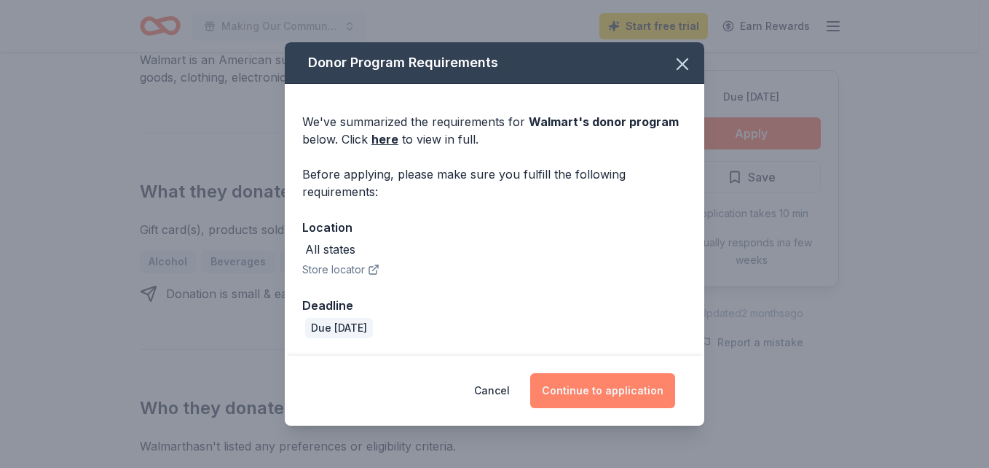
click at [621, 389] on button "Continue to application" at bounding box center [602, 390] width 145 height 35
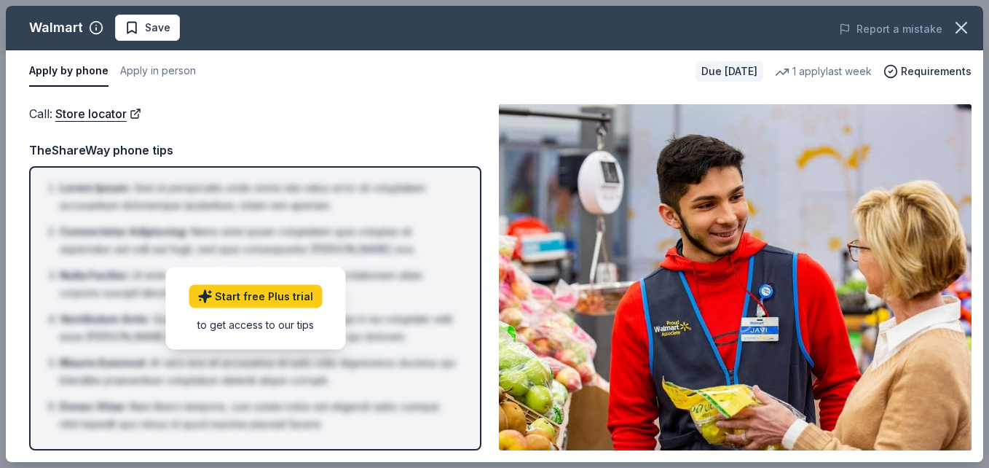
drag, startPoint x: 963, startPoint y: 23, endPoint x: 636, endPoint y: 83, distance: 332.6
click at [636, 83] on div "Apply by phone Apply in person" at bounding box center [356, 71] width 655 height 31
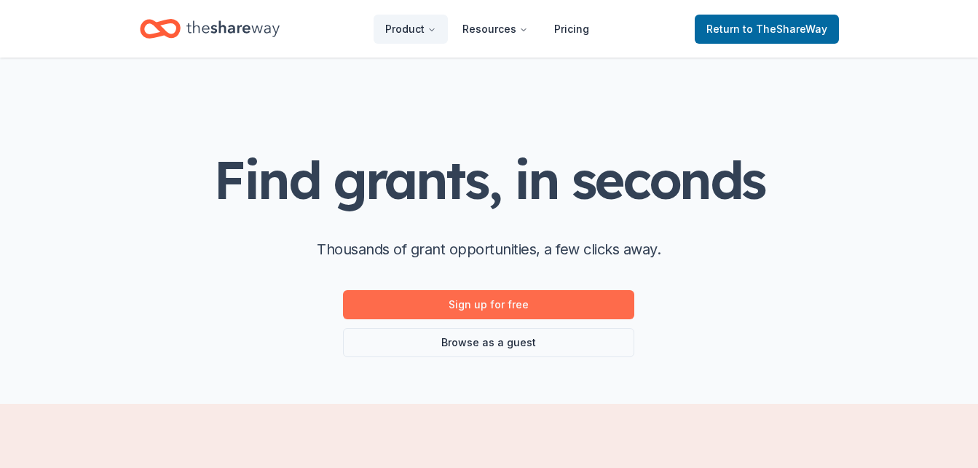
click at [489, 307] on link "Sign up for free" at bounding box center [488, 304] width 291 height 29
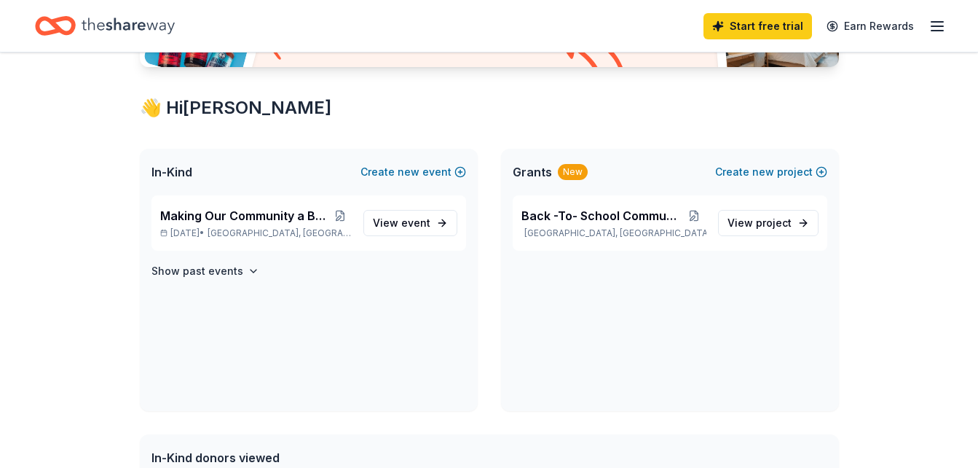
scroll to position [223, 0]
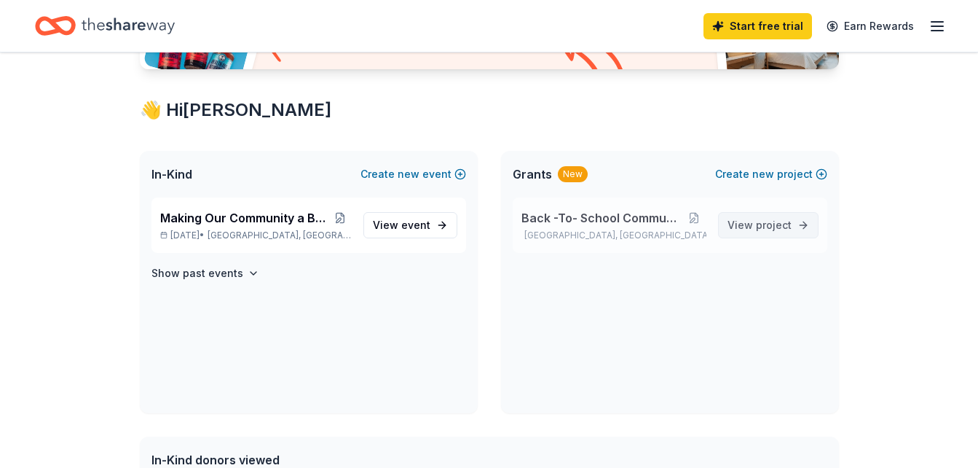
click at [801, 221] on link "View project" at bounding box center [768, 225] width 101 height 26
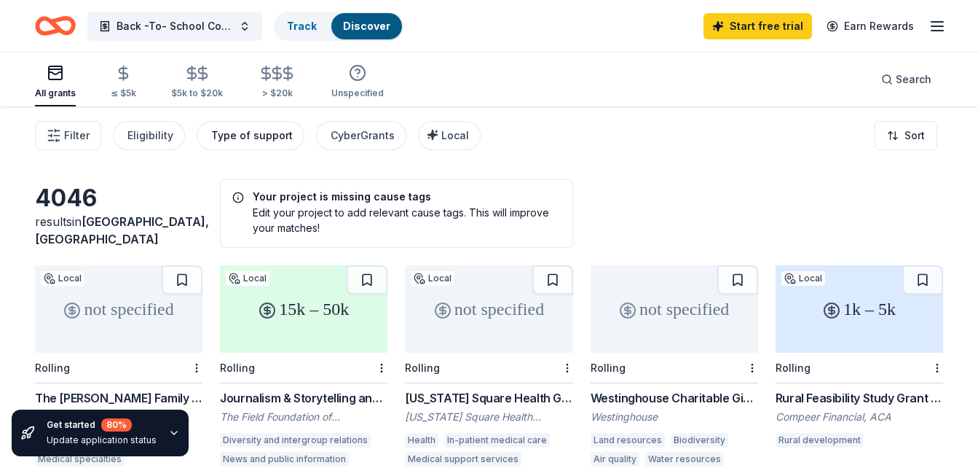
drag, startPoint x: 146, startPoint y: 139, endPoint x: 237, endPoint y: 131, distance: 91.4
click at [237, 131] on div "Type of support" at bounding box center [252, 135] width 82 height 17
